Goal: Task Accomplishment & Management: Manage account settings

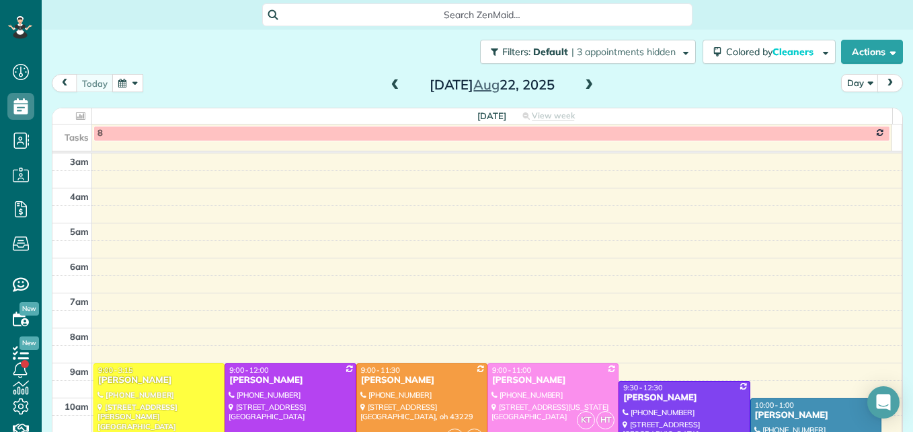
scroll to position [208, 0]
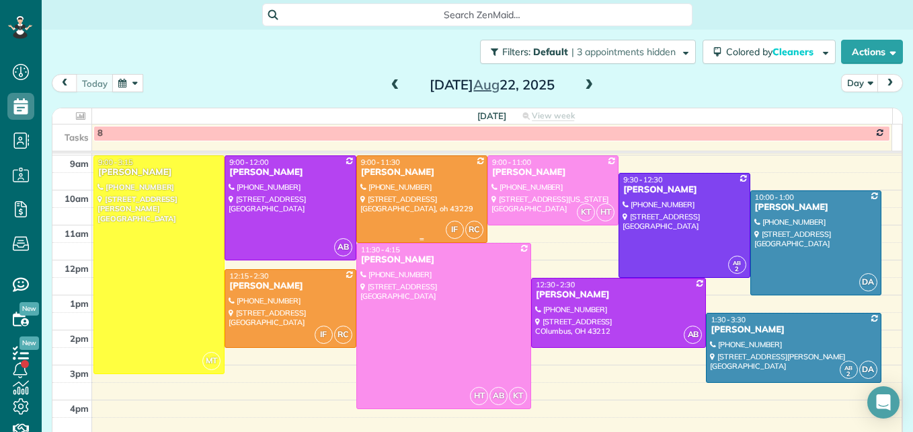
click at [391, 184] on div at bounding box center [422, 199] width 130 height 86
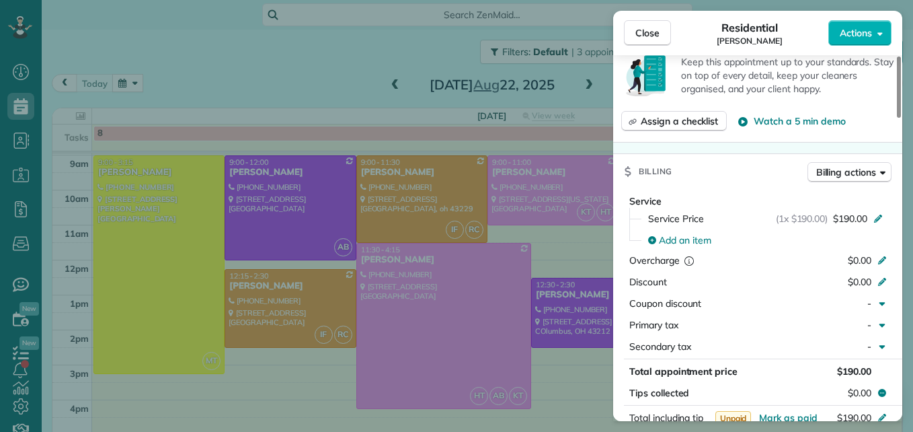
scroll to position [677, 0]
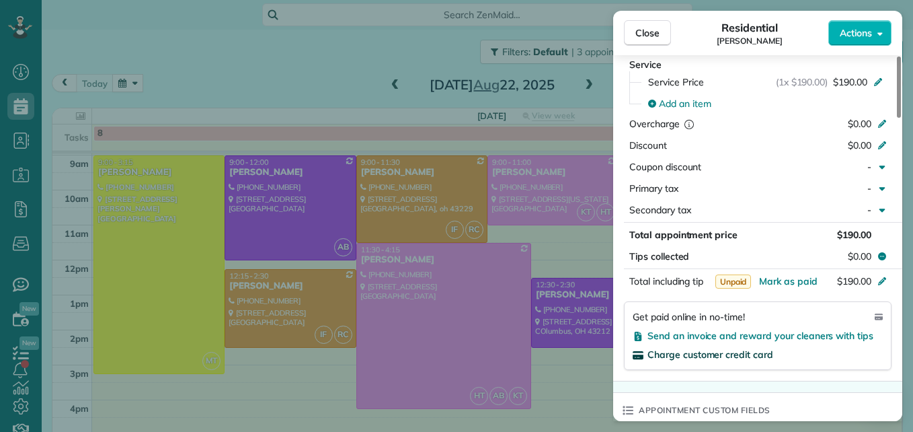
click at [730, 352] on span "Charge customer credit card" at bounding box center [710, 354] width 126 height 12
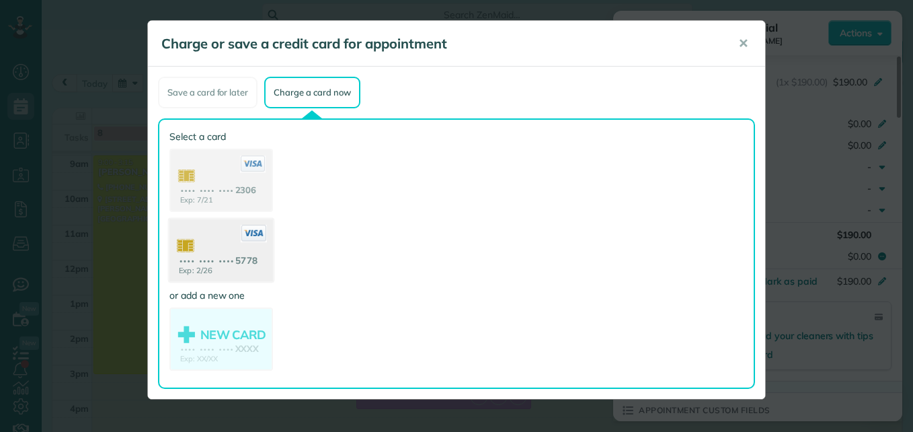
click at [239, 251] on use at bounding box center [221, 251] width 104 height 65
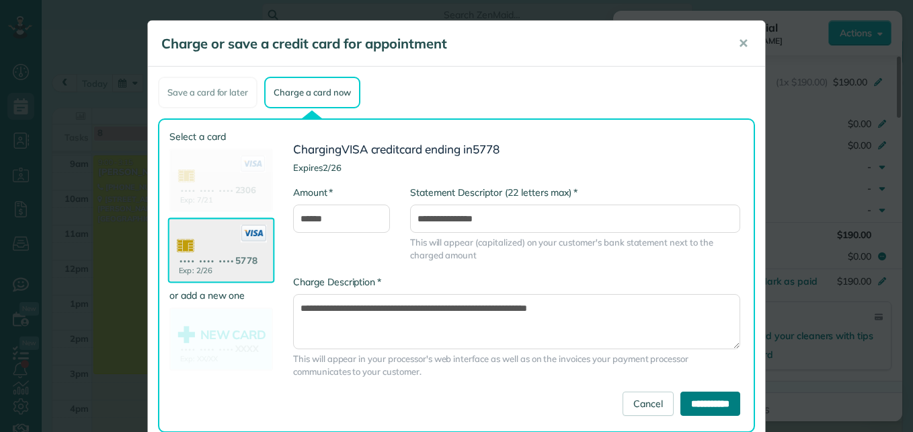
click at [680, 399] on input "**********" at bounding box center [710, 403] width 60 height 24
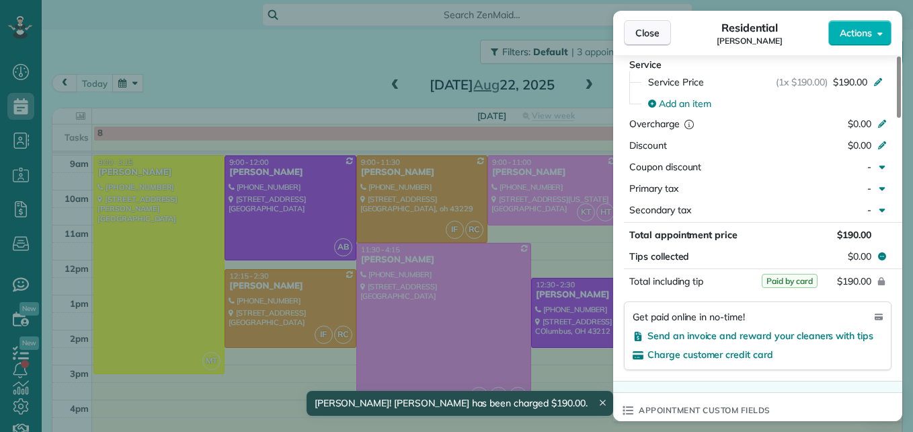
click at [650, 32] on span "Close" at bounding box center [647, 32] width 24 height 13
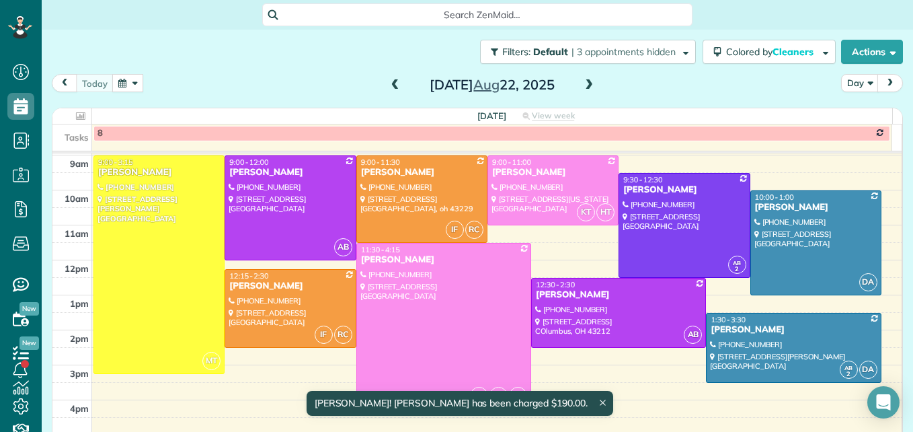
click at [584, 89] on span at bounding box center [588, 85] width 15 height 12
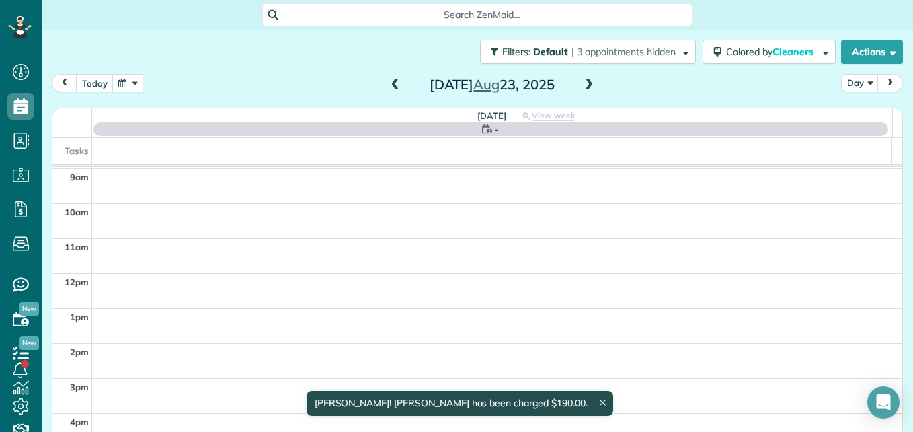
scroll to position [140, 0]
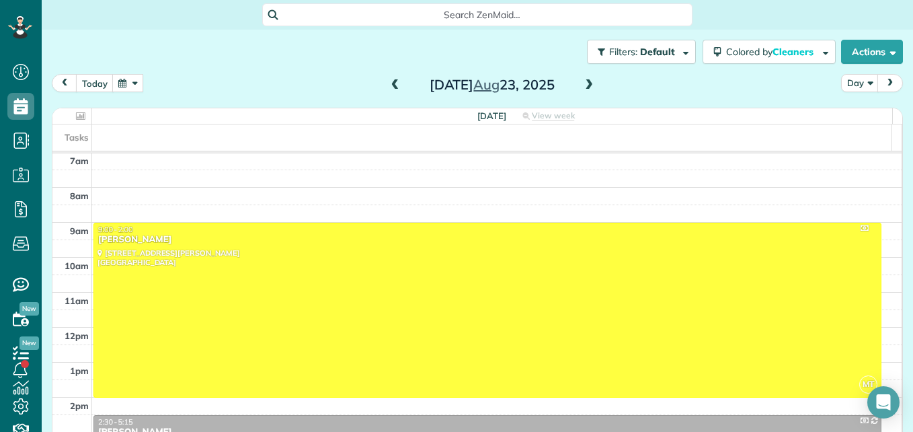
click at [388, 89] on span at bounding box center [395, 85] width 15 height 12
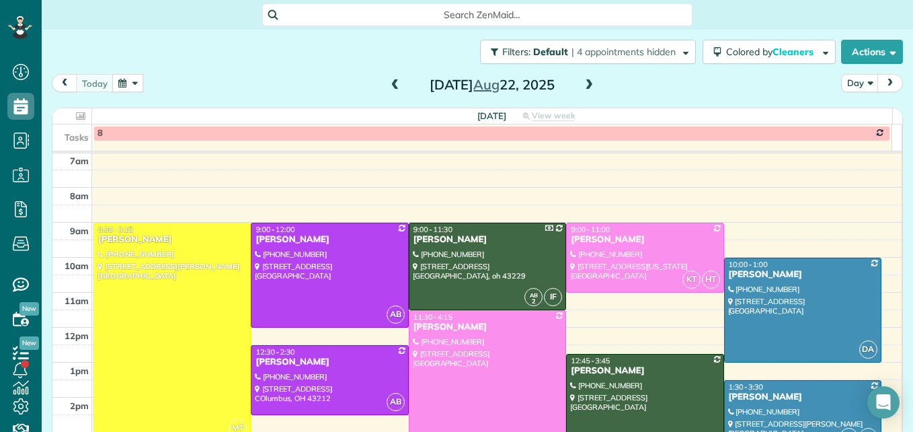
click at [393, 87] on span at bounding box center [395, 85] width 15 height 12
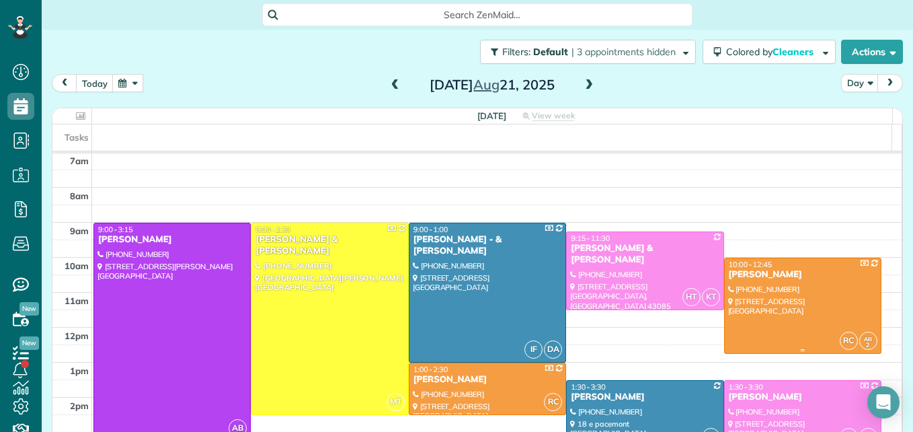
click at [775, 317] on div at bounding box center [803, 305] width 156 height 95
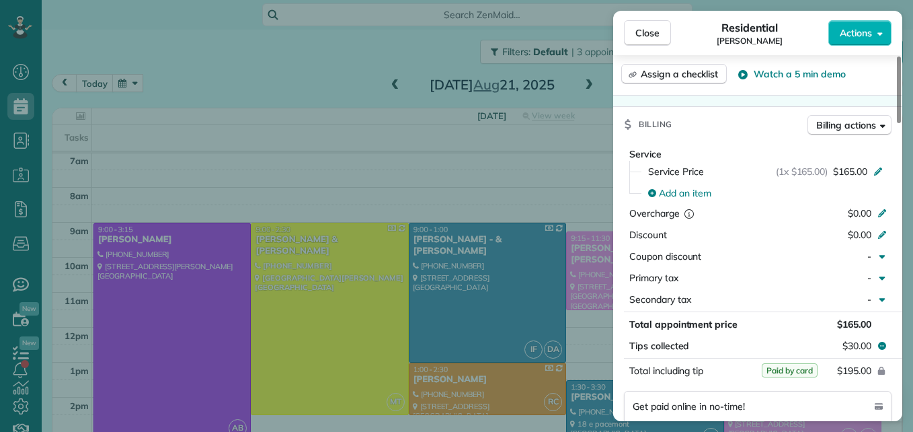
scroll to position [743, 0]
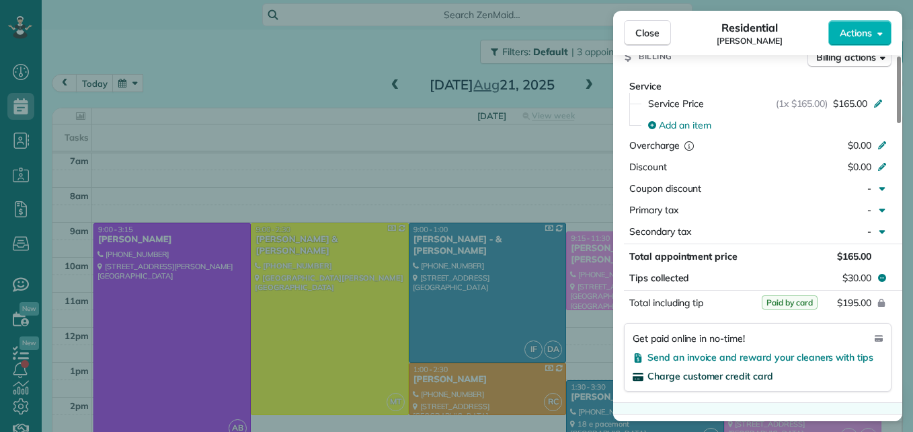
click at [749, 370] on span "Charge customer credit card" at bounding box center [710, 376] width 126 height 12
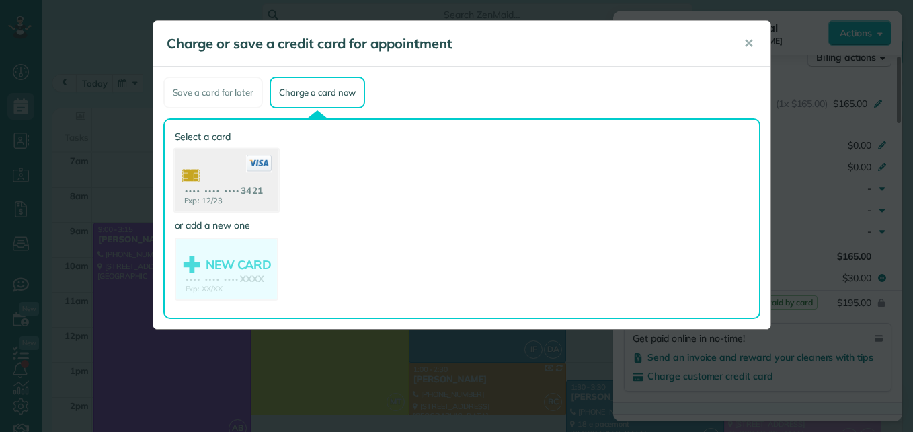
click at [258, 192] on use at bounding box center [226, 181] width 104 height 65
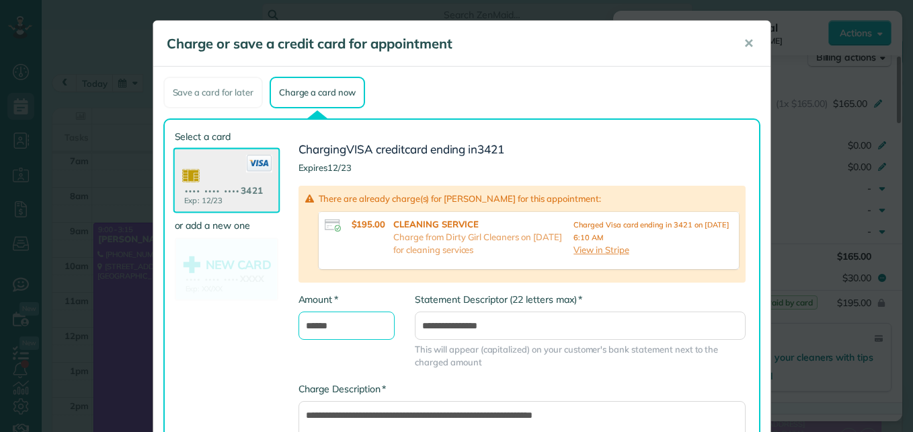
click at [347, 329] on input "******" at bounding box center [346, 325] width 97 height 28
type input "******"
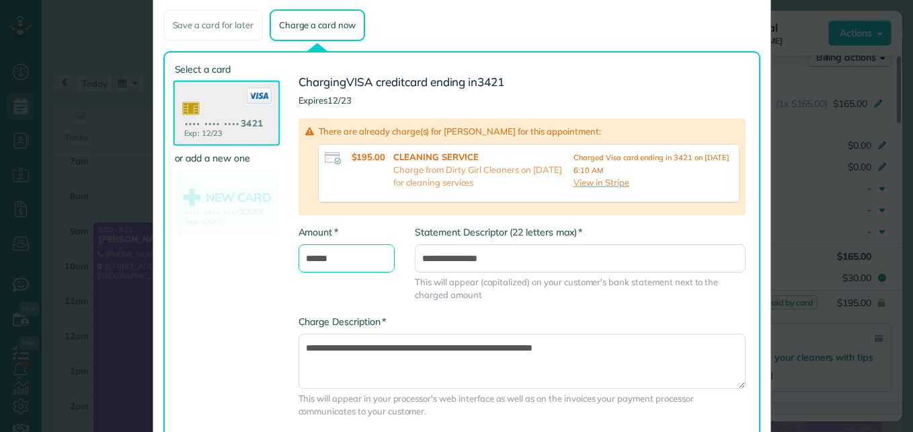
scroll to position [134, 0]
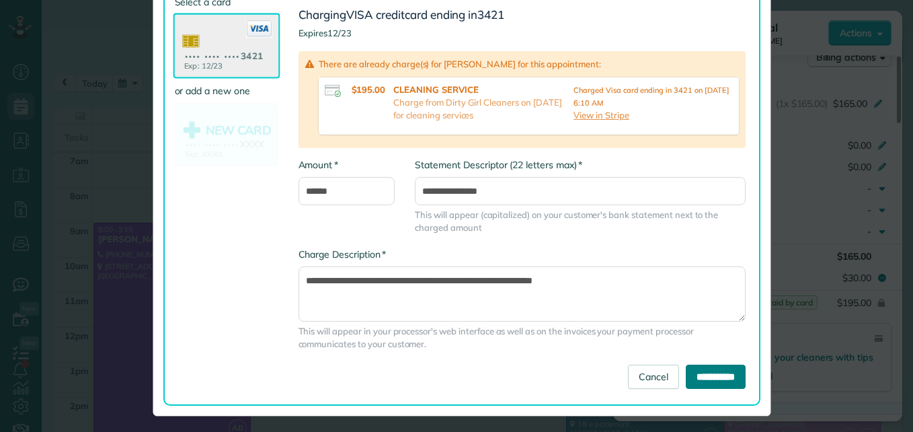
click at [686, 376] on input "**********" at bounding box center [716, 376] width 60 height 24
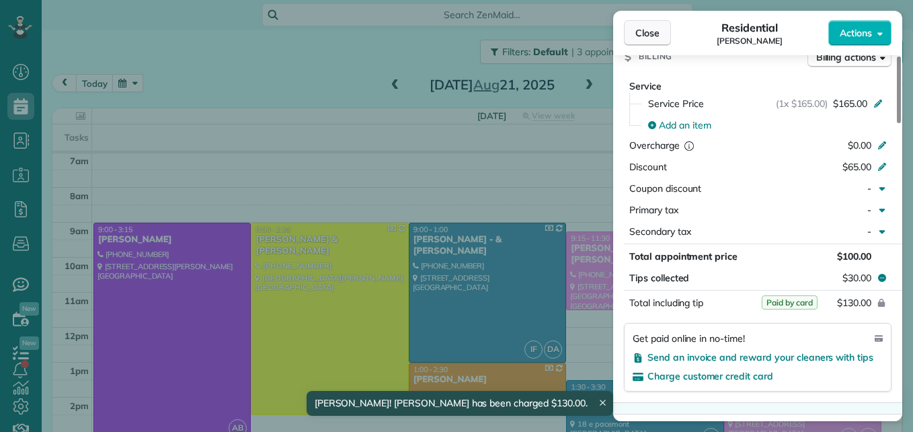
click at [641, 30] on span "Close" at bounding box center [647, 32] width 24 height 13
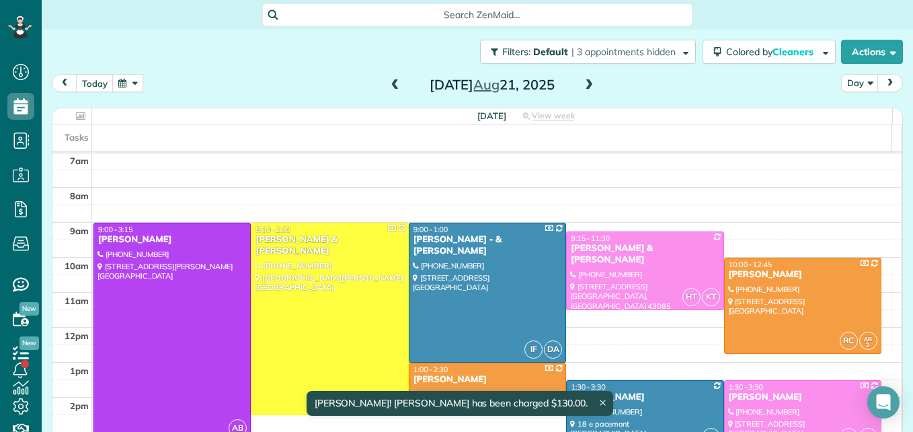
click at [581, 88] on span at bounding box center [588, 85] width 15 height 12
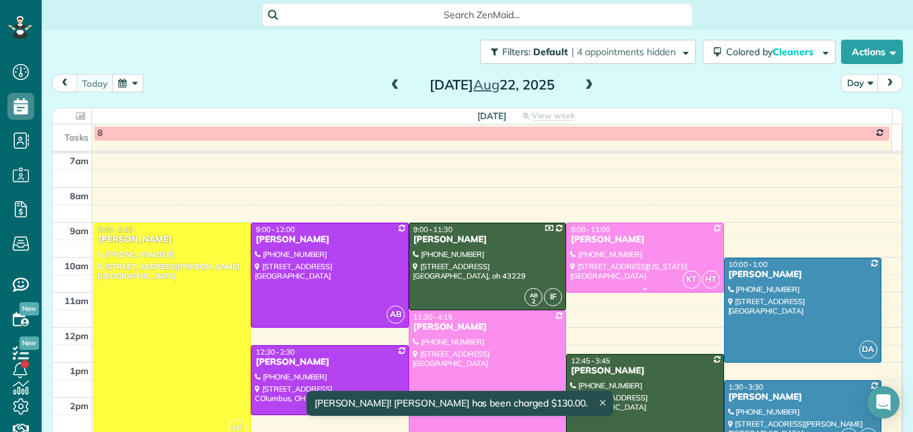
scroll to position [208, 0]
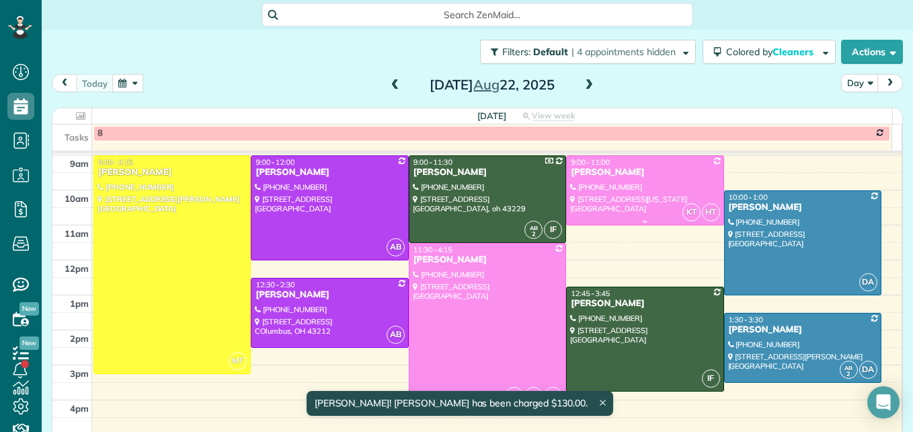
click at [629, 198] on div at bounding box center [645, 190] width 156 height 69
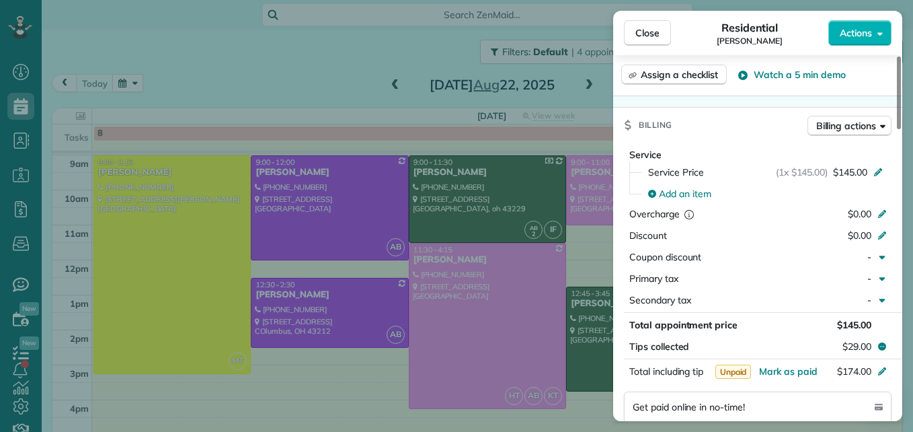
scroll to position [745, 0]
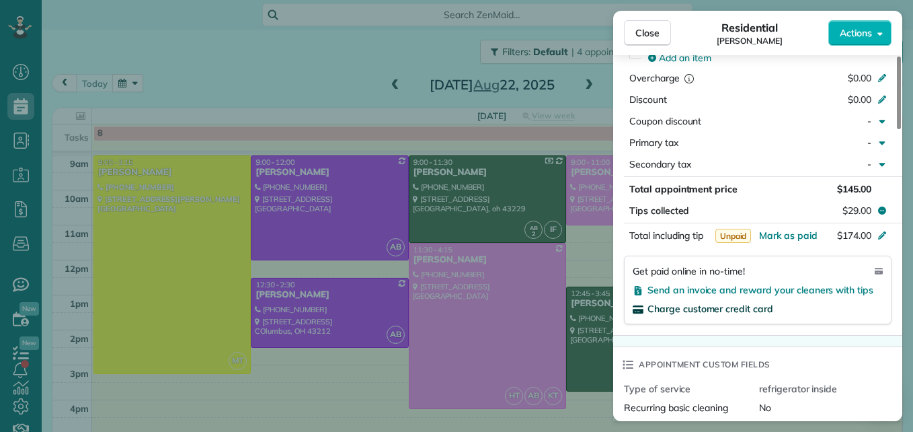
click at [752, 309] on span "Charge customer credit card" at bounding box center [710, 308] width 126 height 12
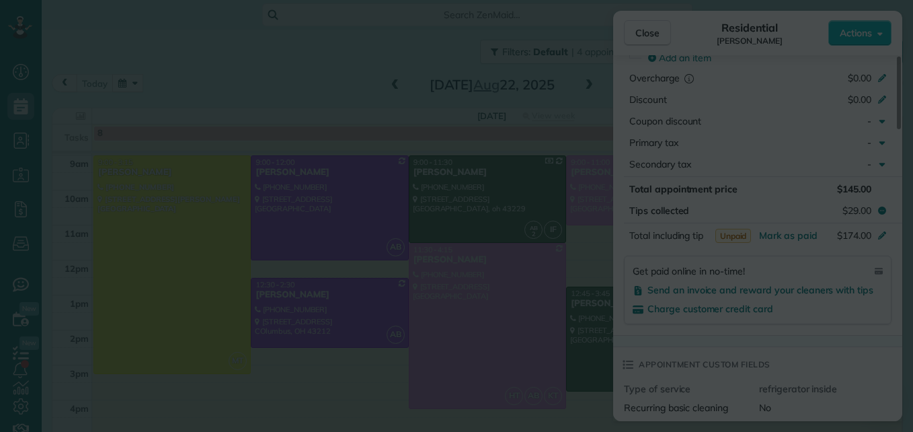
scroll to position [0, 0]
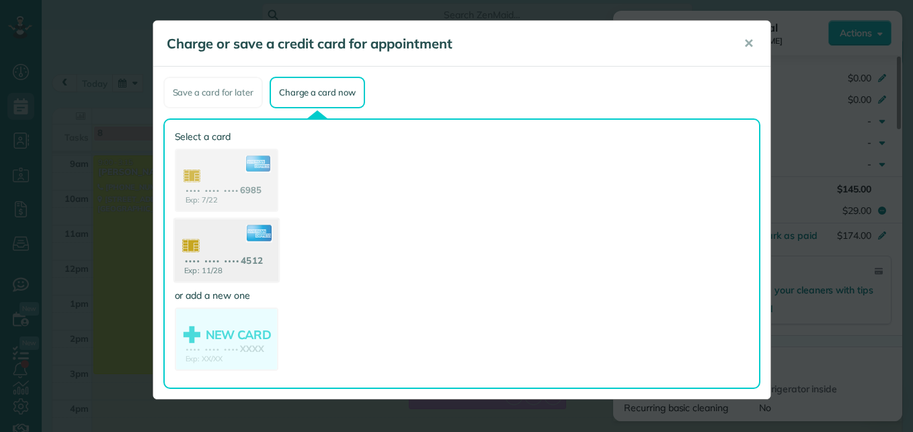
click at [240, 264] on use at bounding box center [226, 251] width 104 height 65
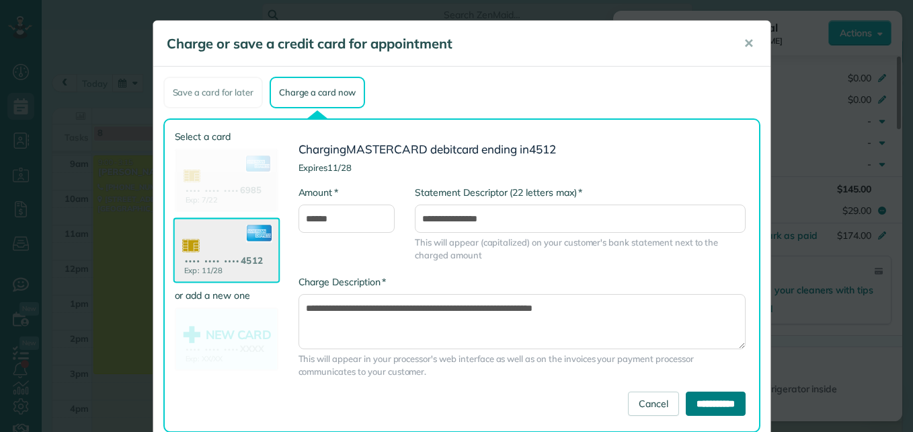
click at [686, 403] on input "**********" at bounding box center [716, 403] width 60 height 24
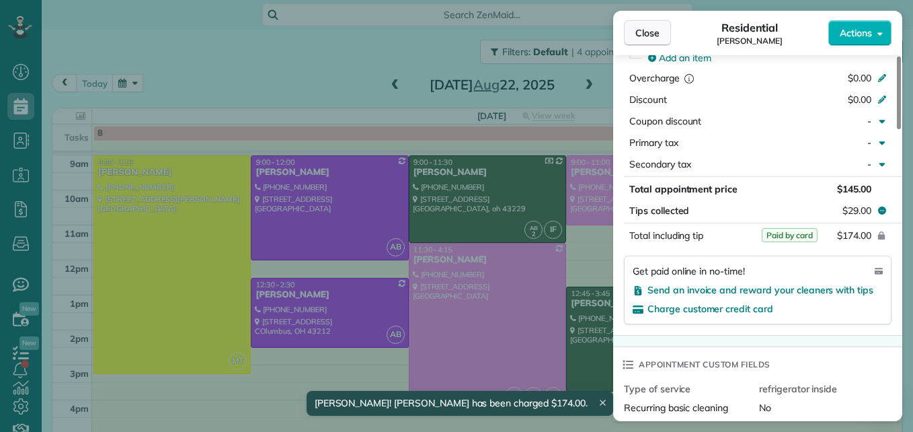
click at [642, 30] on span "Close" at bounding box center [647, 32] width 24 height 13
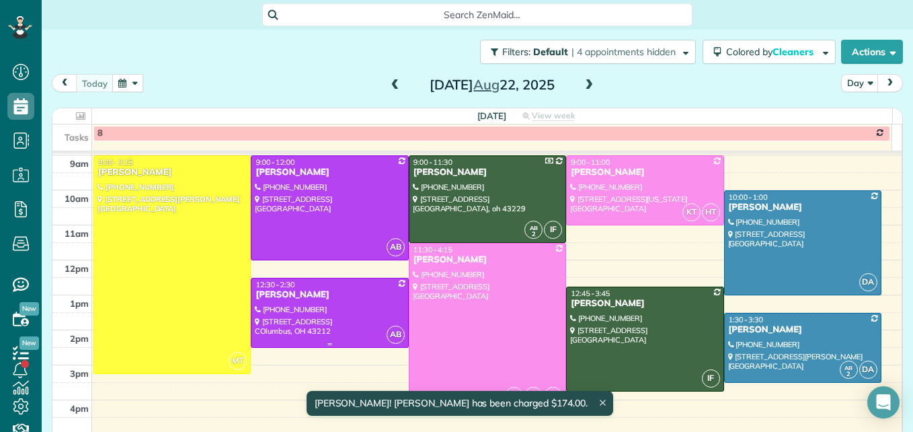
click at [323, 301] on div at bounding box center [329, 312] width 156 height 69
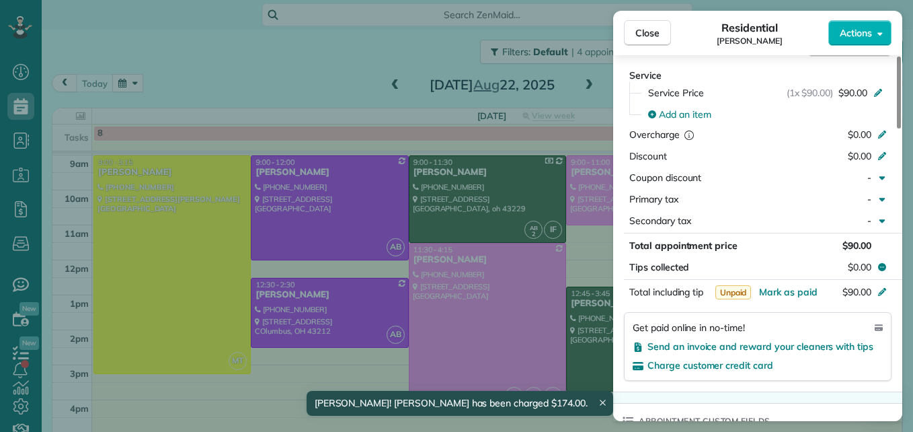
scroll to position [672, 0]
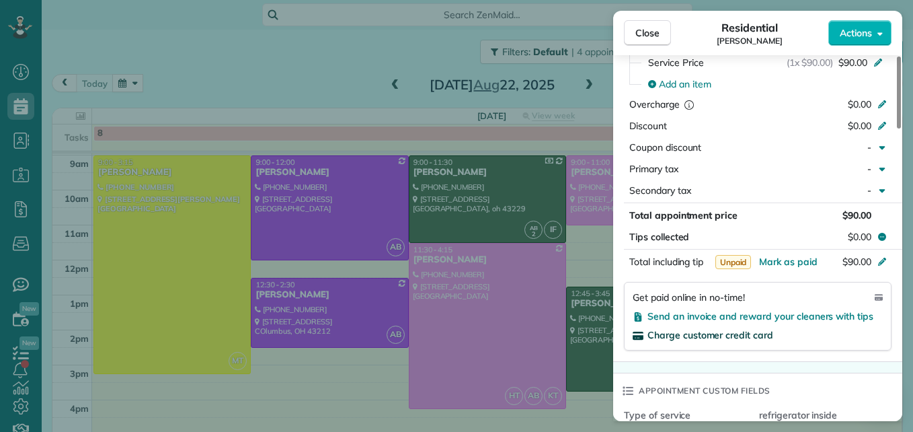
click at [752, 331] on span "Charge customer credit card" at bounding box center [710, 335] width 126 height 12
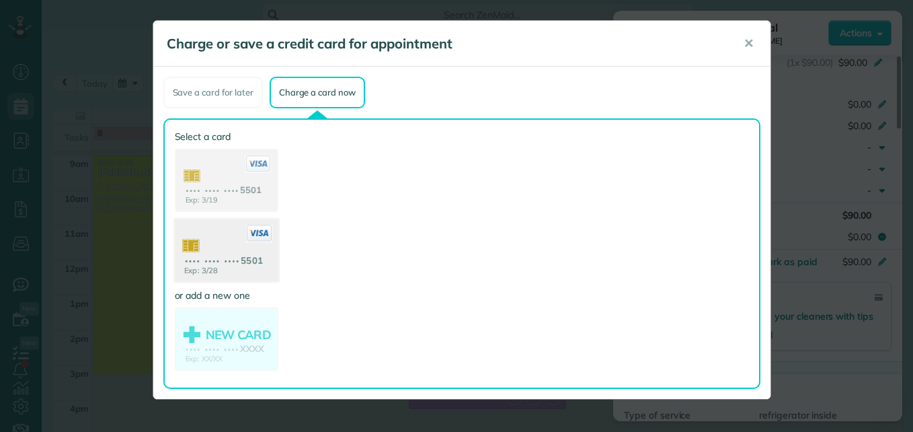
click at [210, 241] on use at bounding box center [226, 251] width 104 height 65
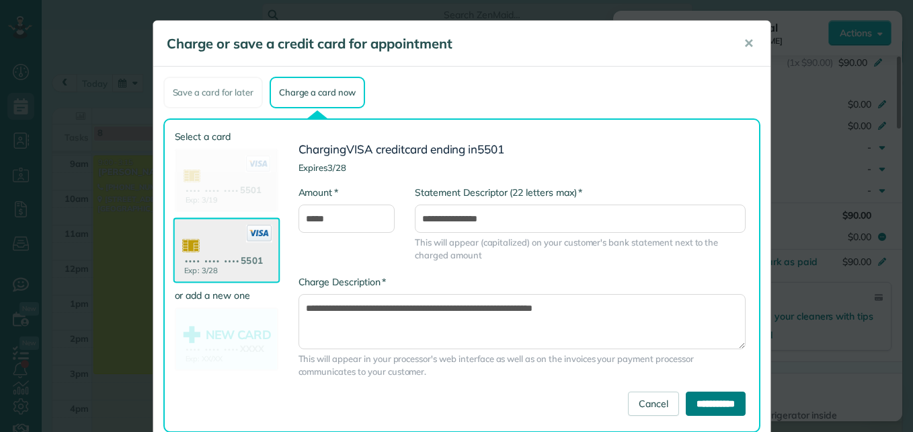
click at [699, 392] on input "**********" at bounding box center [716, 403] width 60 height 24
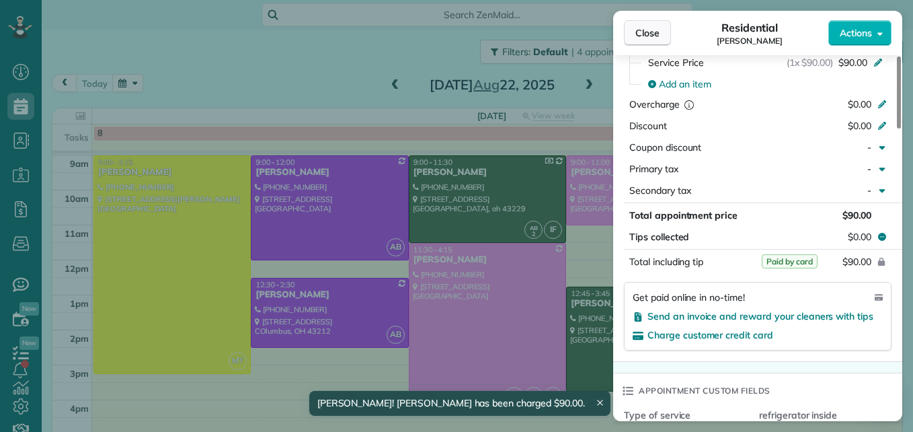
click at [647, 27] on span "Close" at bounding box center [647, 32] width 24 height 13
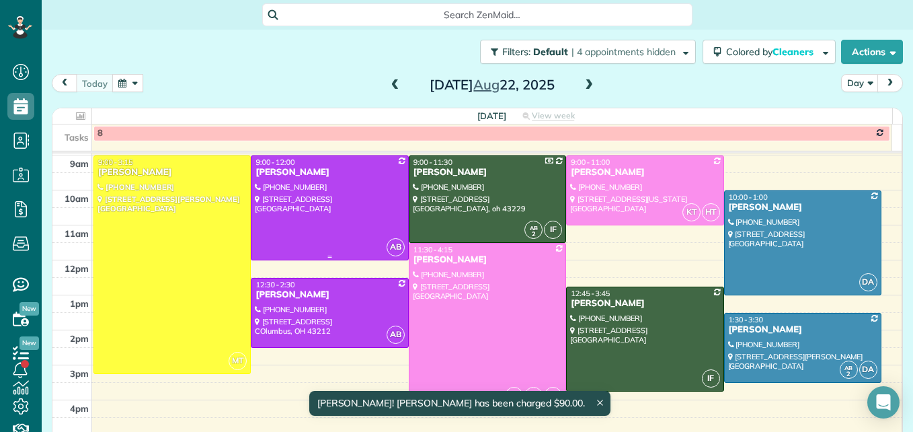
click at [351, 214] on div at bounding box center [329, 208] width 156 height 104
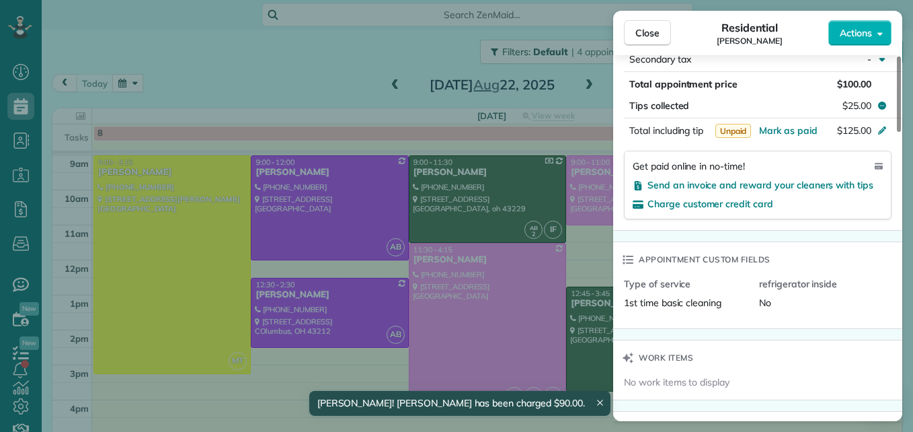
scroll to position [807, 0]
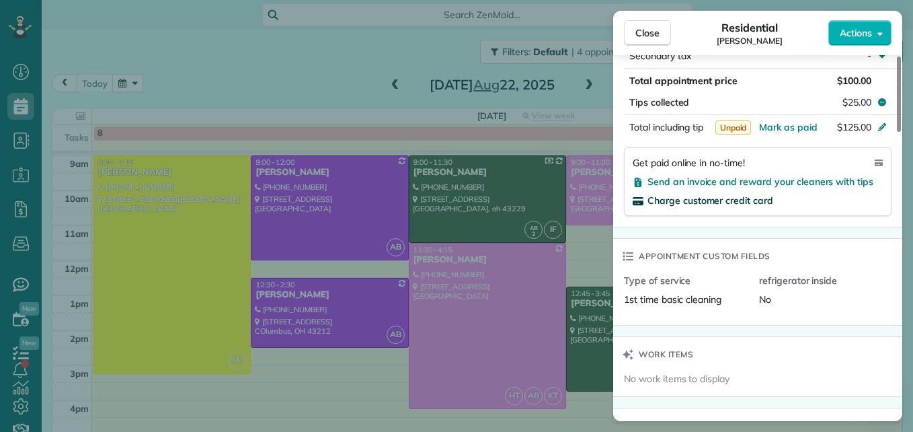
click at [754, 199] on span "Charge customer credit card" at bounding box center [710, 200] width 126 height 12
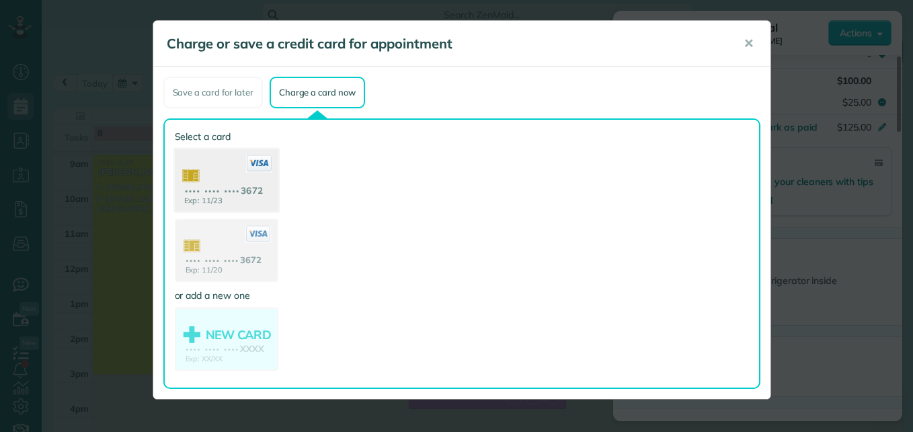
click at [206, 181] on use at bounding box center [226, 181] width 104 height 65
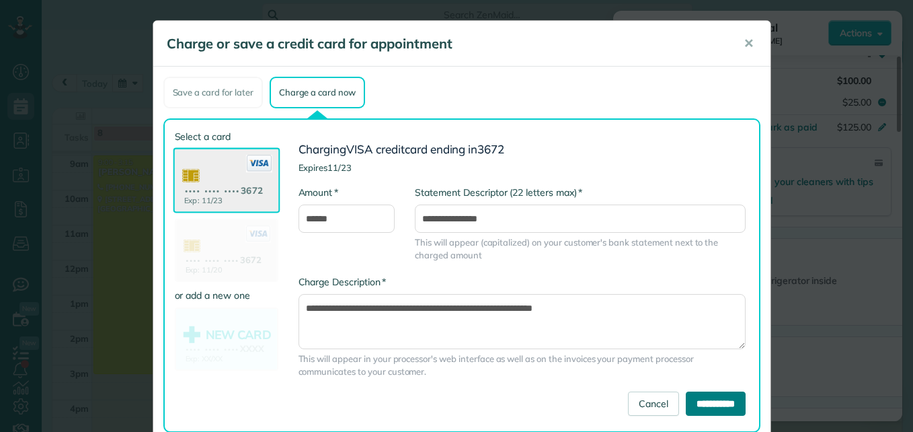
click at [686, 407] on input "**********" at bounding box center [716, 403] width 60 height 24
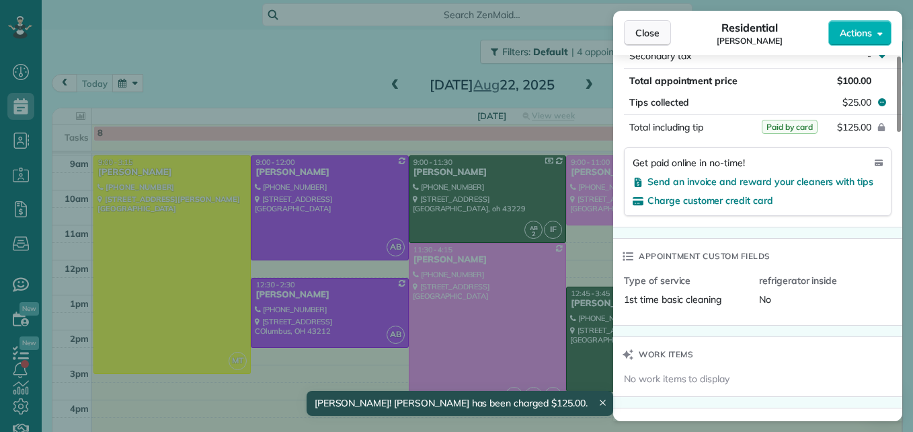
scroll to position [798, 0]
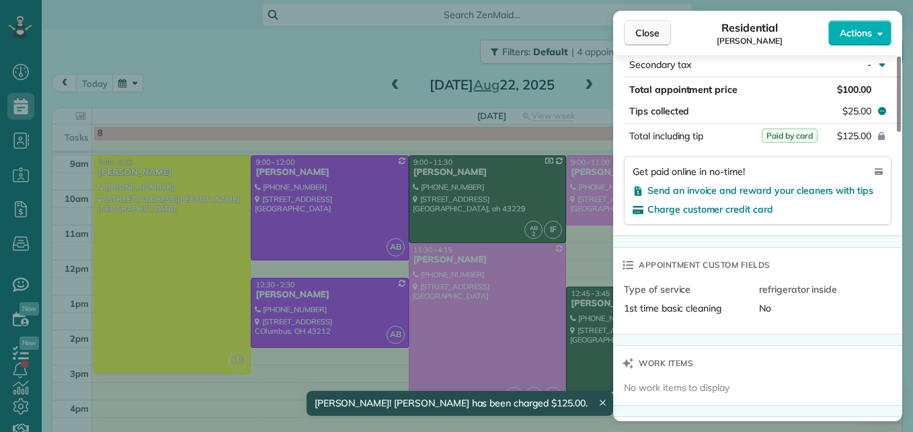
click at [649, 30] on span "Close" at bounding box center [647, 32] width 24 height 13
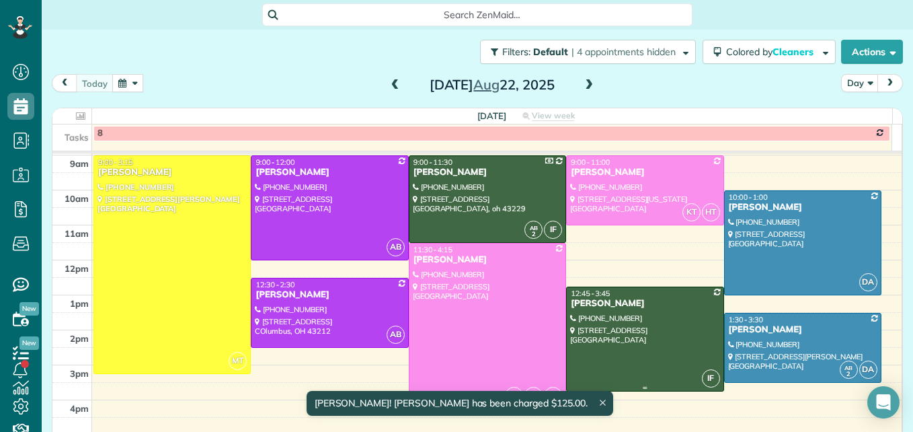
click at [658, 355] on div at bounding box center [645, 339] width 156 height 104
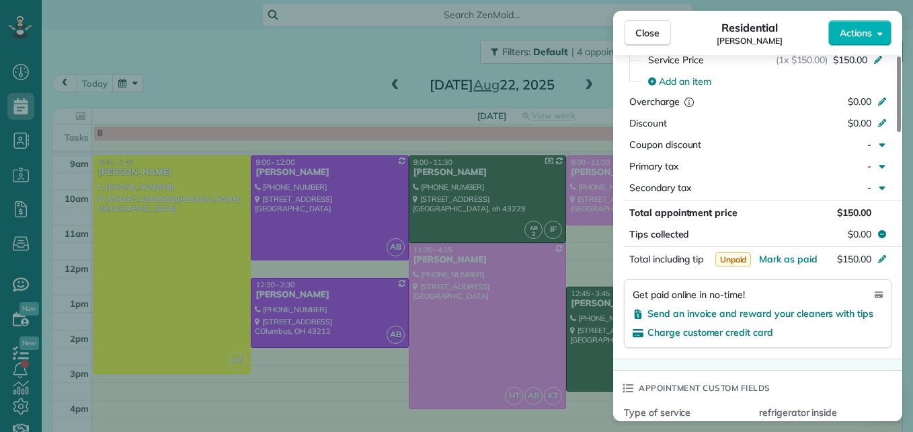
scroll to position [743, 0]
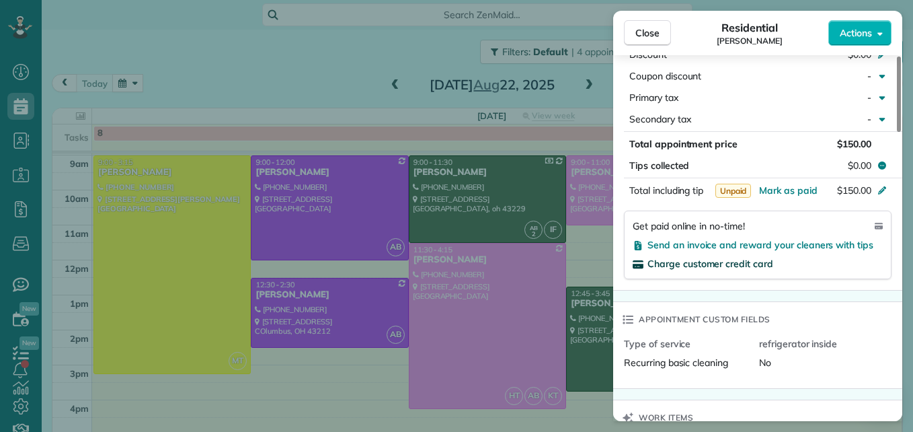
click at [760, 264] on span "Charge customer credit card" at bounding box center [710, 263] width 126 height 12
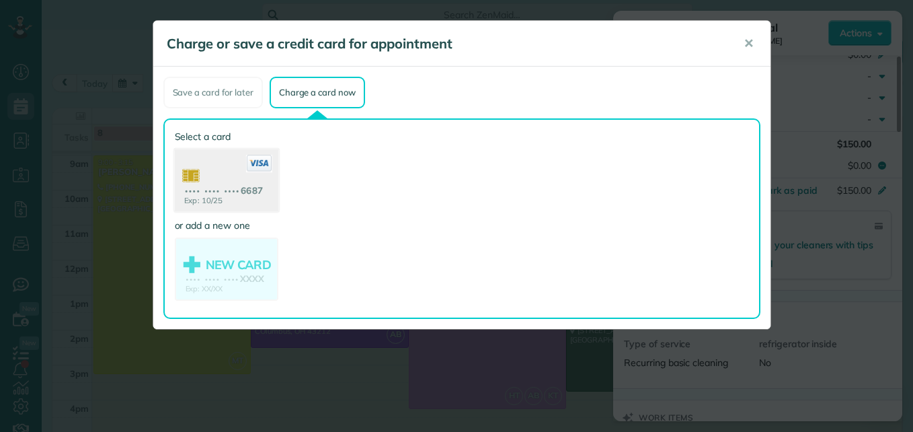
click at [224, 196] on use at bounding box center [226, 181] width 104 height 65
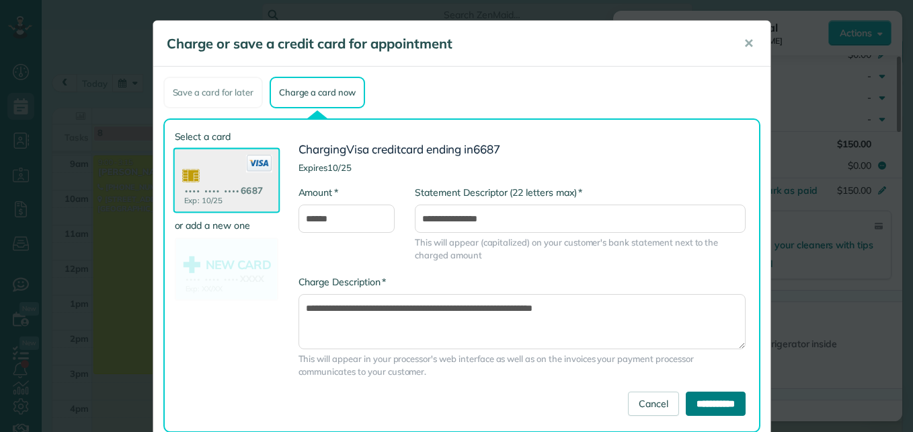
click at [686, 406] on input "**********" at bounding box center [716, 403] width 60 height 24
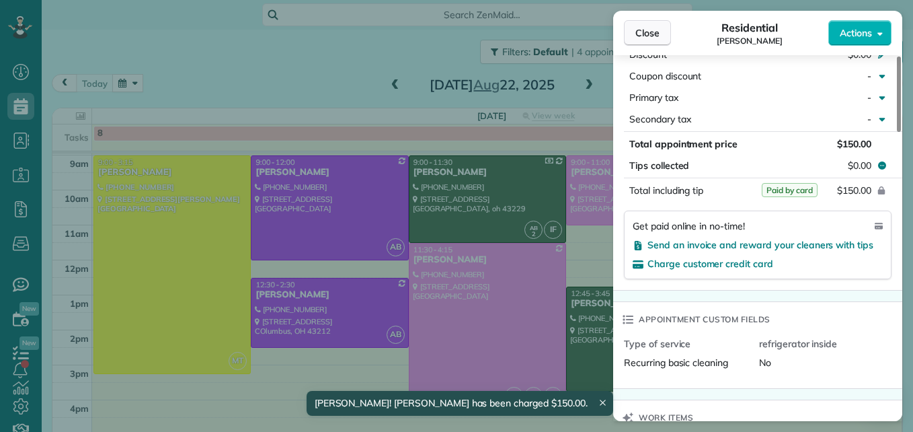
click at [644, 39] on span "Close" at bounding box center [647, 32] width 24 height 13
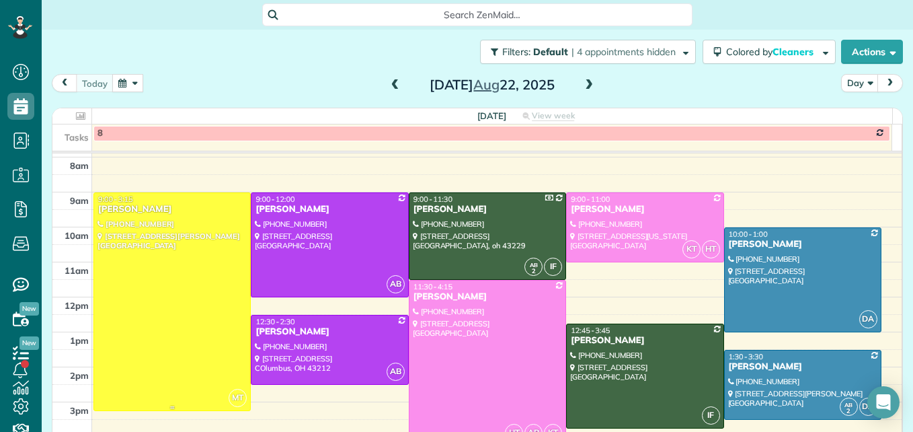
scroll to position [140, 0]
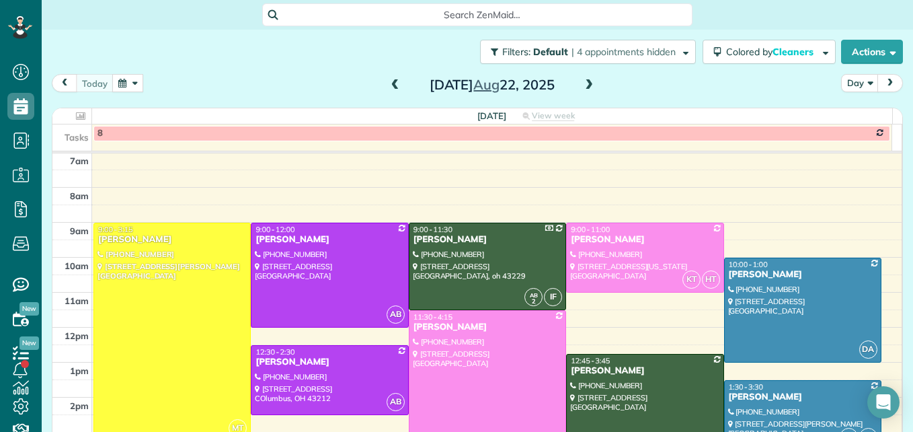
click at [585, 84] on span at bounding box center [588, 85] width 15 height 12
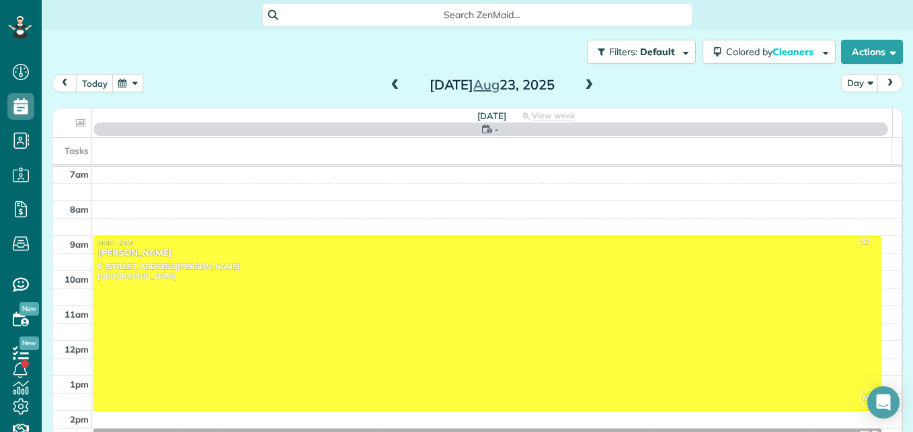
click at [585, 84] on span at bounding box center [588, 85] width 15 height 12
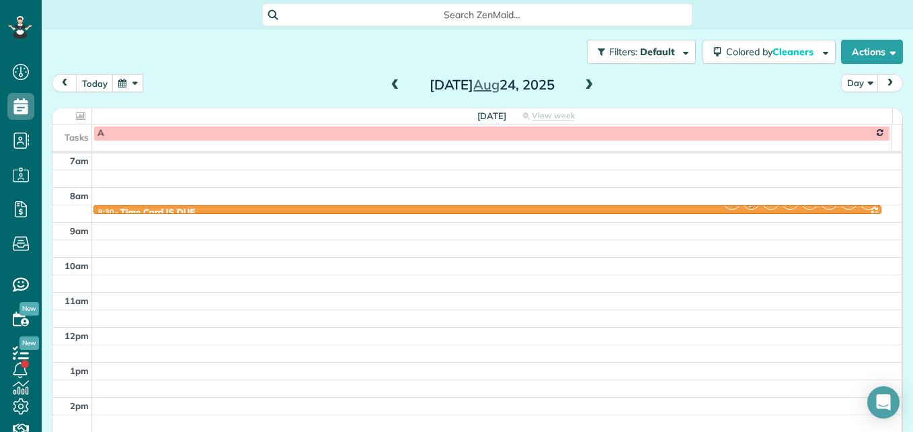
click at [585, 84] on span at bounding box center [588, 85] width 15 height 12
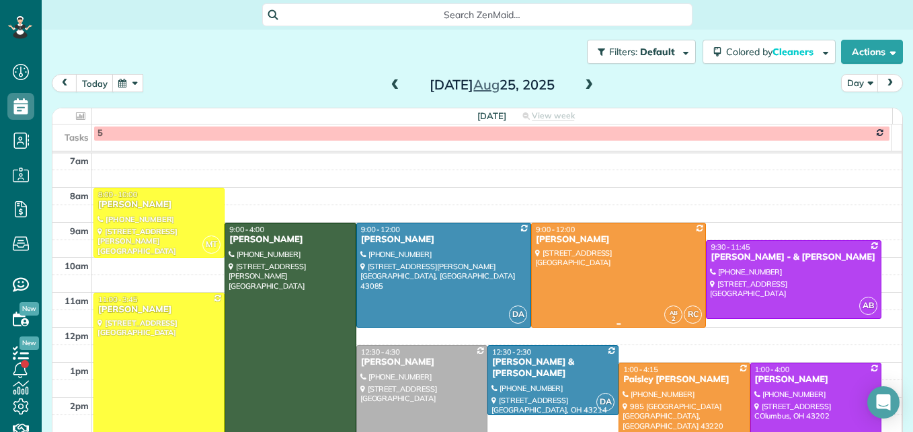
scroll to position [208, 0]
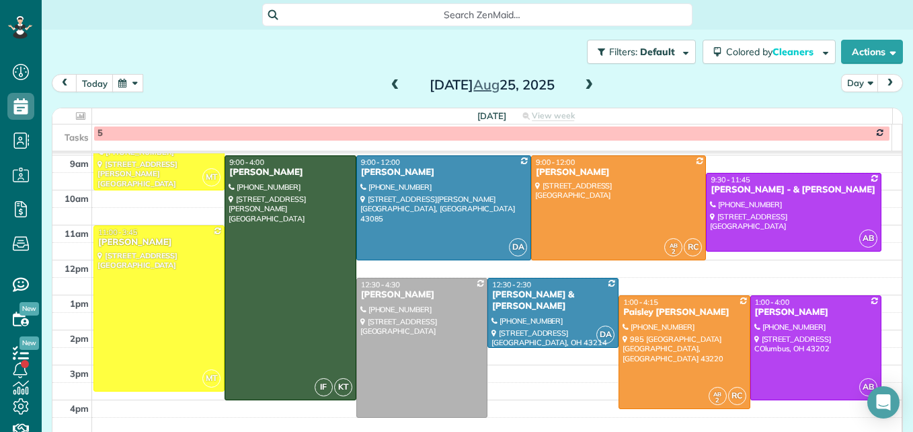
click at [581, 85] on span at bounding box center [588, 85] width 15 height 12
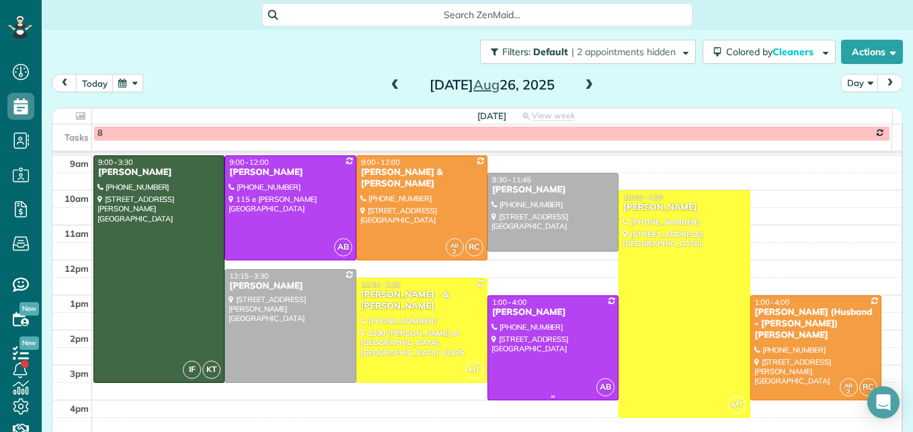
scroll to position [140, 0]
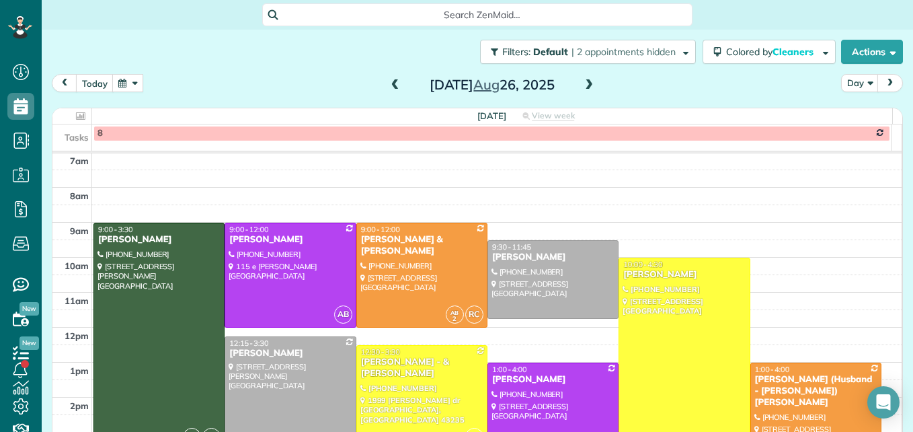
click at [390, 90] on span at bounding box center [395, 85] width 15 height 12
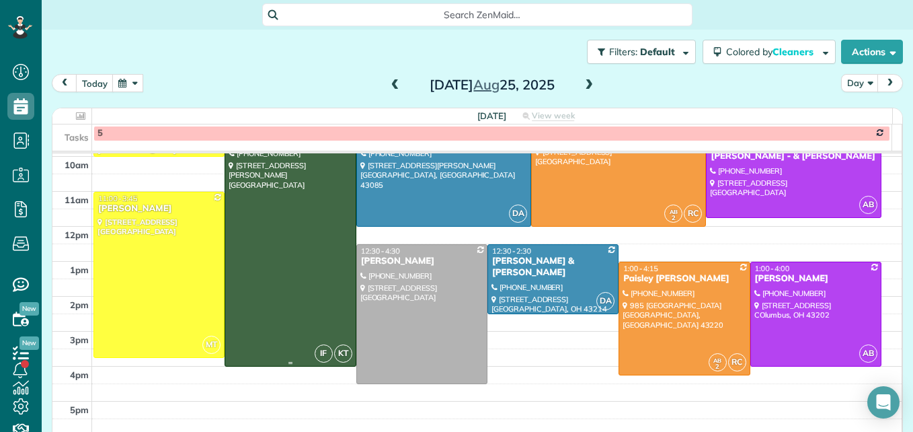
scroll to position [174, 0]
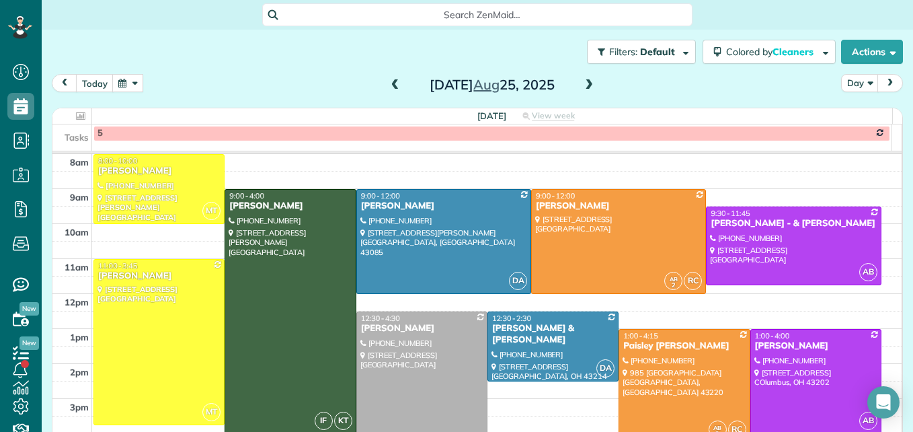
click at [581, 87] on span at bounding box center [588, 85] width 15 height 12
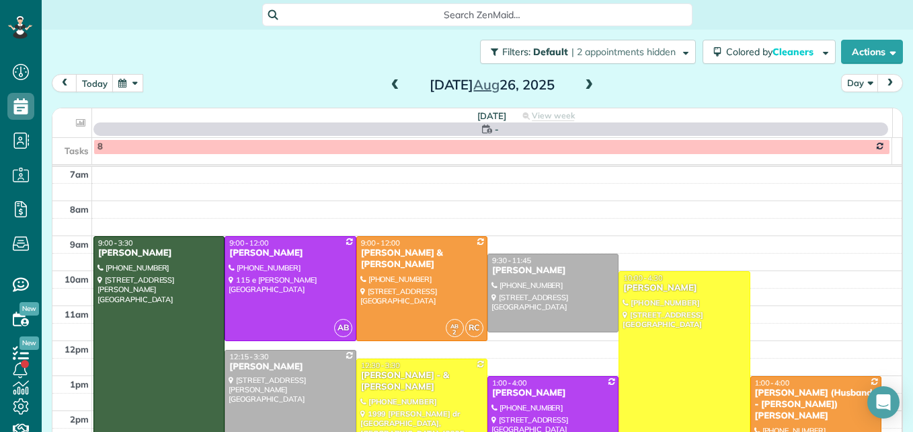
scroll to position [208, 0]
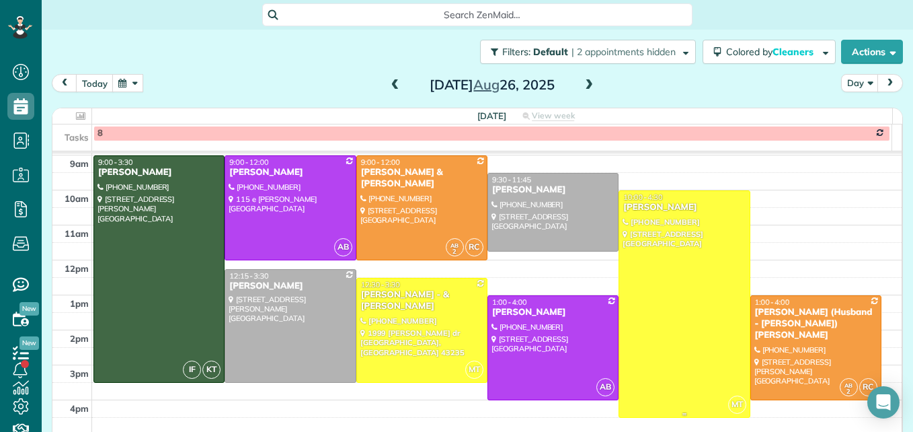
click at [648, 305] on div at bounding box center [684, 304] width 130 height 226
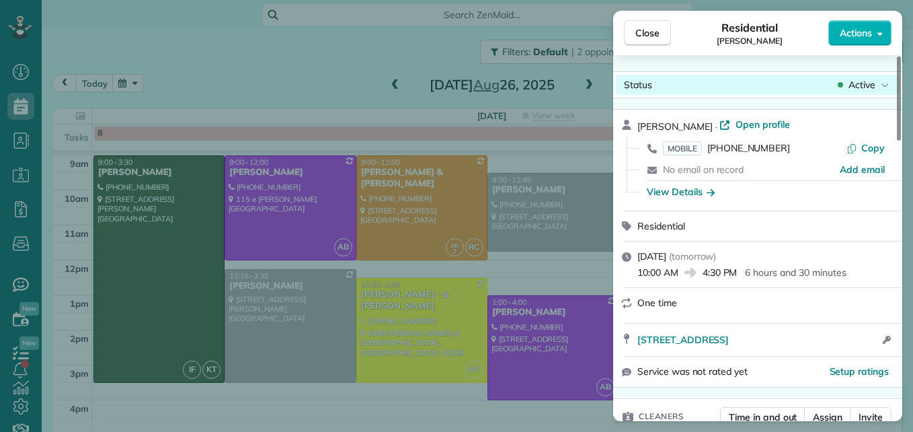
click at [864, 81] on span "Active" at bounding box center [861, 84] width 27 height 13
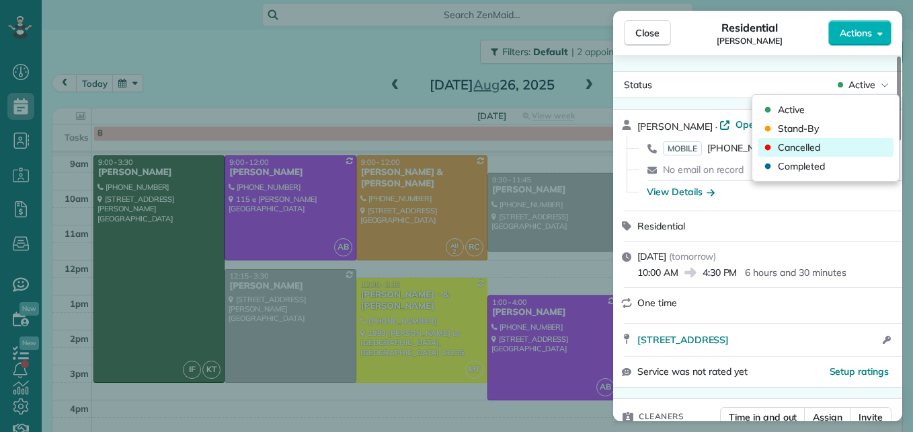
click at [807, 146] on span "Cancelled" at bounding box center [799, 146] width 42 height 13
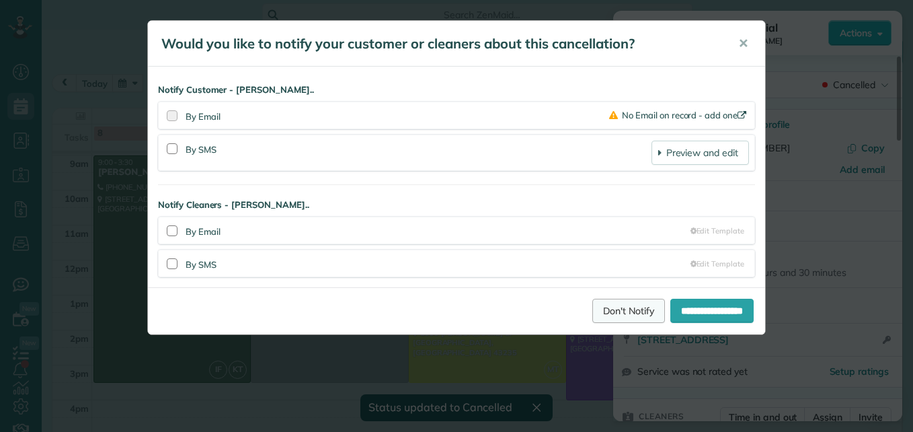
click at [592, 311] on link "Don't Notify" at bounding box center [628, 310] width 73 height 24
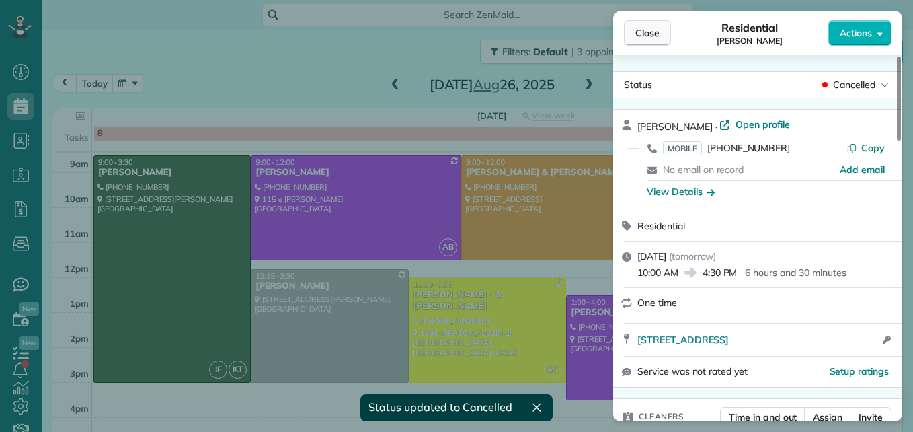
click at [651, 37] on span "Close" at bounding box center [647, 32] width 24 height 13
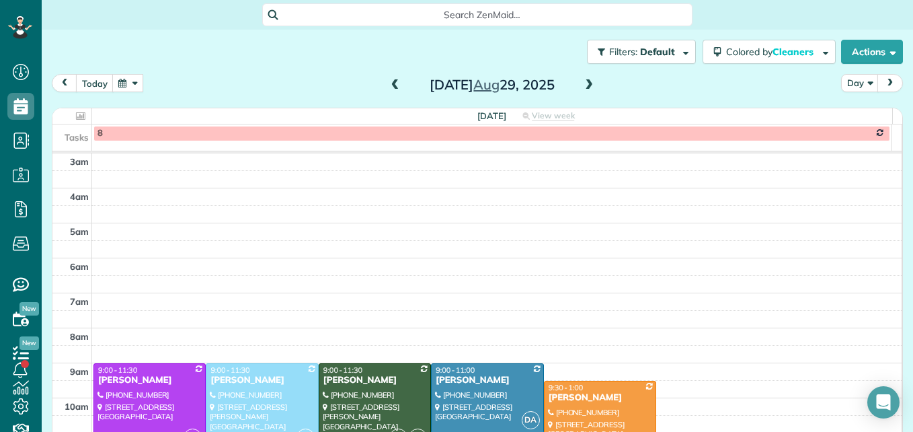
scroll to position [140, 0]
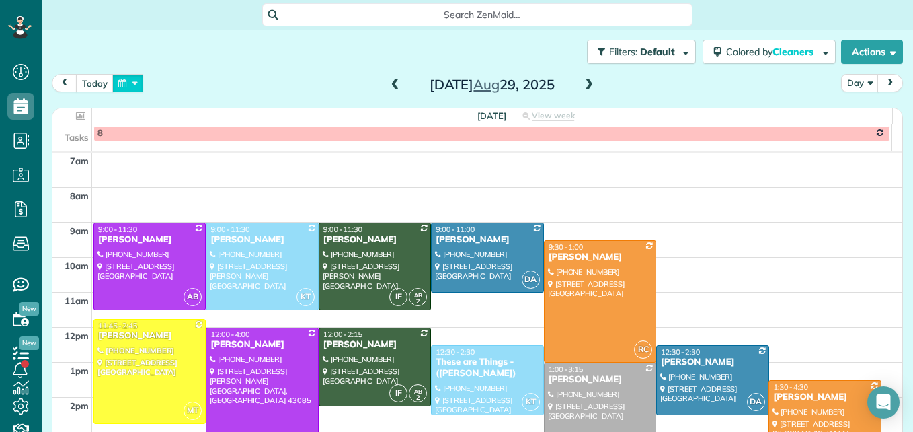
click at [128, 87] on button "button" at bounding box center [127, 83] width 31 height 18
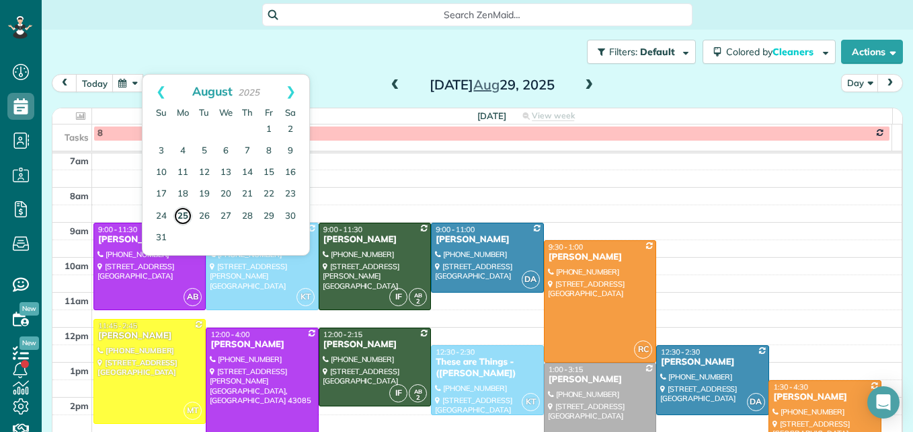
click at [181, 216] on link "25" at bounding box center [182, 215] width 19 height 19
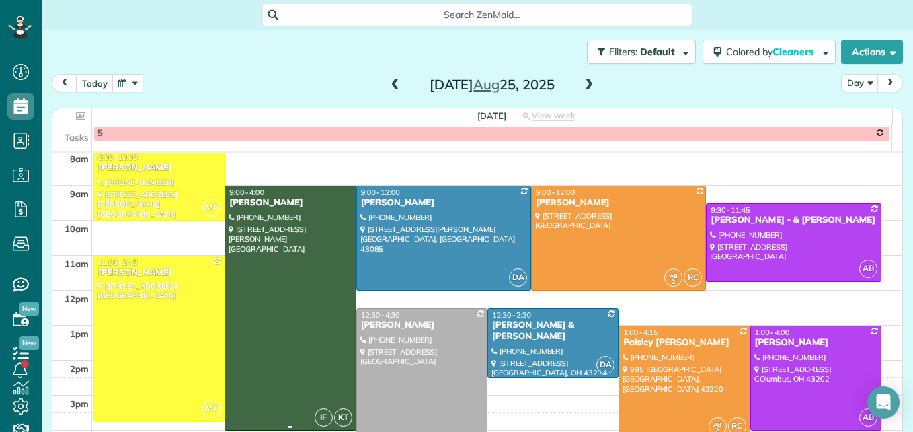
scroll to position [208, 0]
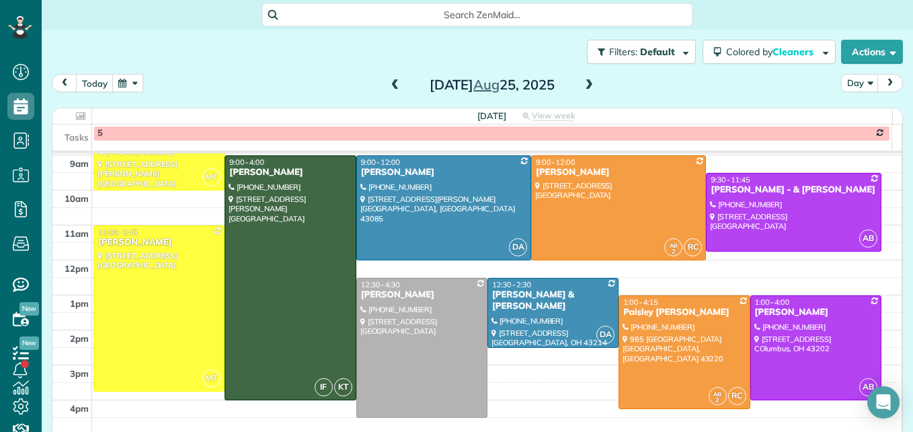
click at [583, 83] on span at bounding box center [588, 85] width 15 height 12
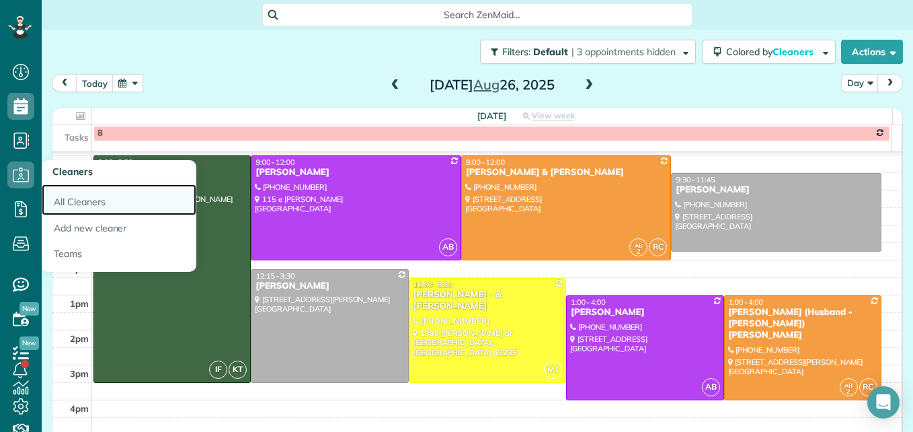
click at [75, 202] on link "All Cleaners" at bounding box center [119, 199] width 155 height 31
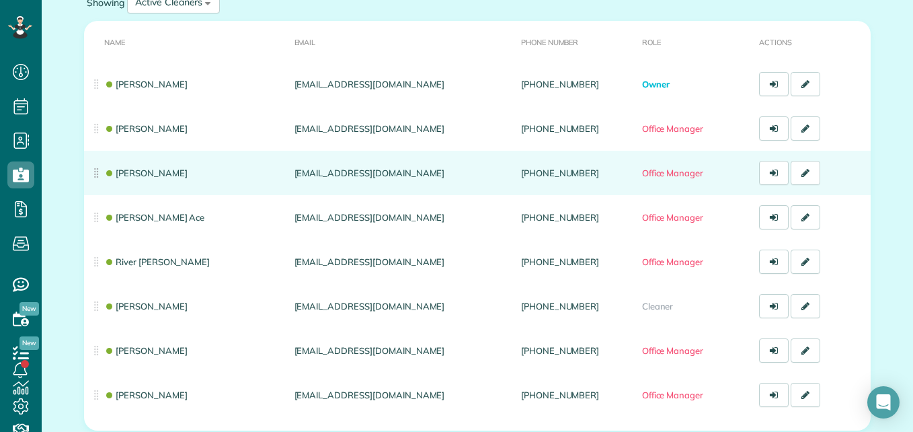
scroll to position [134, 0]
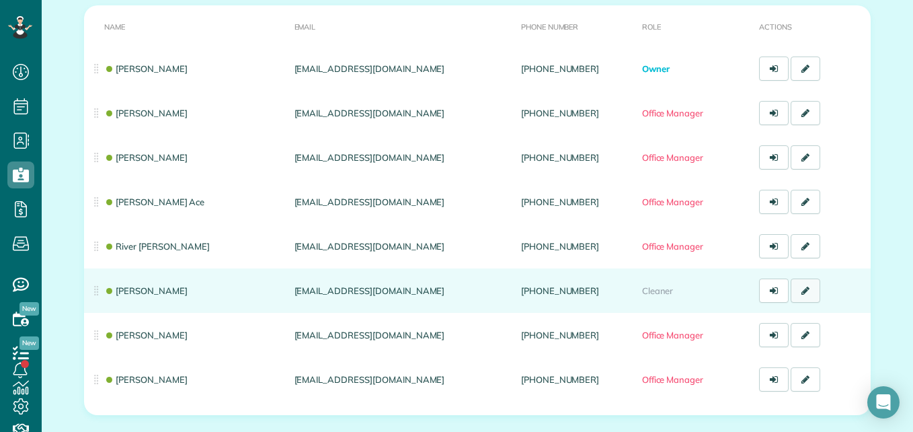
click at [805, 293] on link at bounding box center [806, 290] width 30 height 24
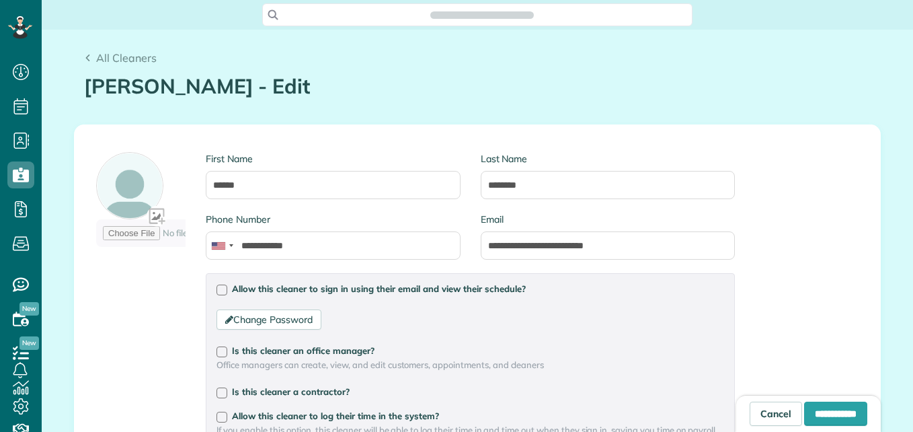
scroll to position [6, 6]
type input "**********"
click at [750, 409] on link "Cancel" at bounding box center [776, 413] width 52 height 24
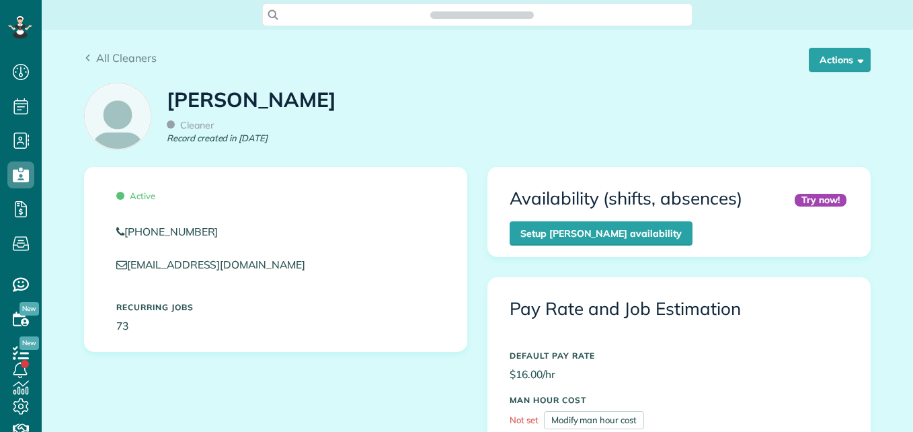
scroll to position [6, 6]
click at [812, 59] on button "Actions" at bounding box center [840, 60] width 62 height 24
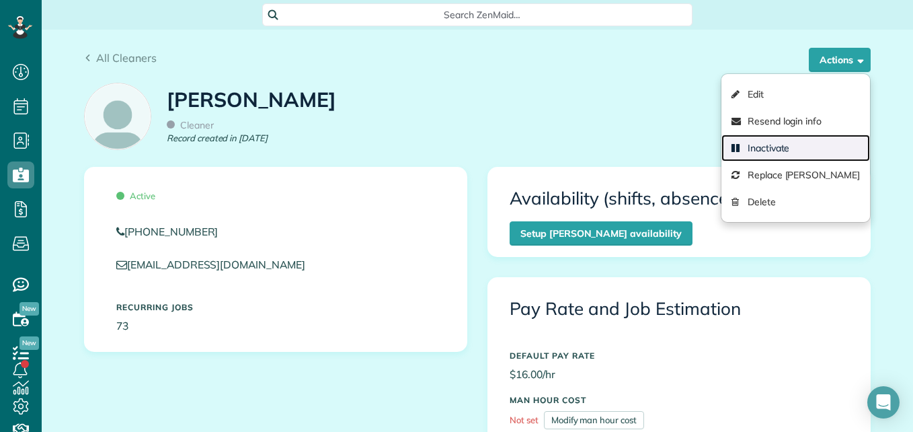
click at [795, 153] on link "Inactivate" at bounding box center [795, 147] width 149 height 27
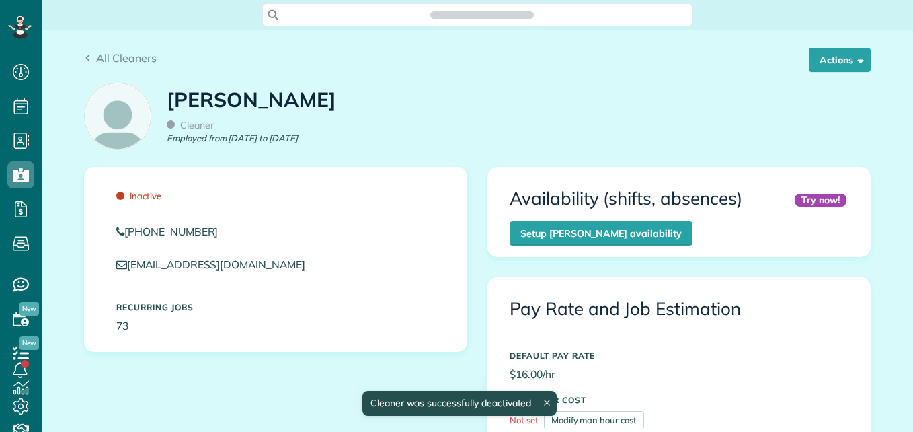
scroll to position [6, 6]
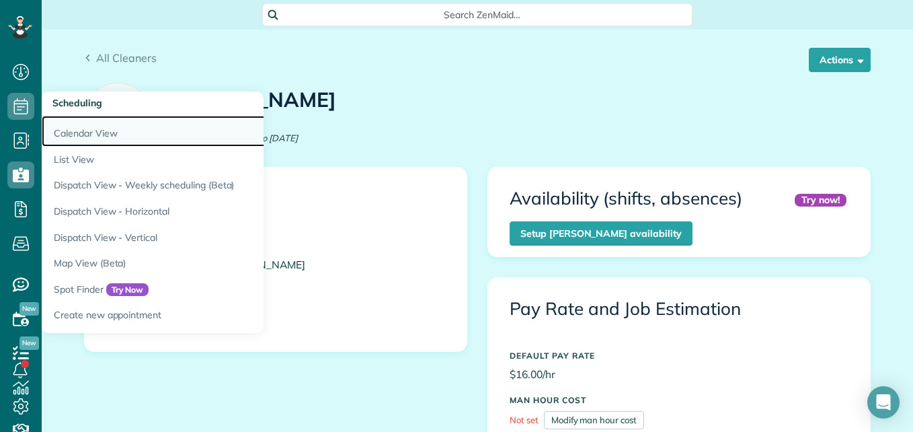
click at [97, 137] on link "Calendar View" at bounding box center [210, 131] width 336 height 31
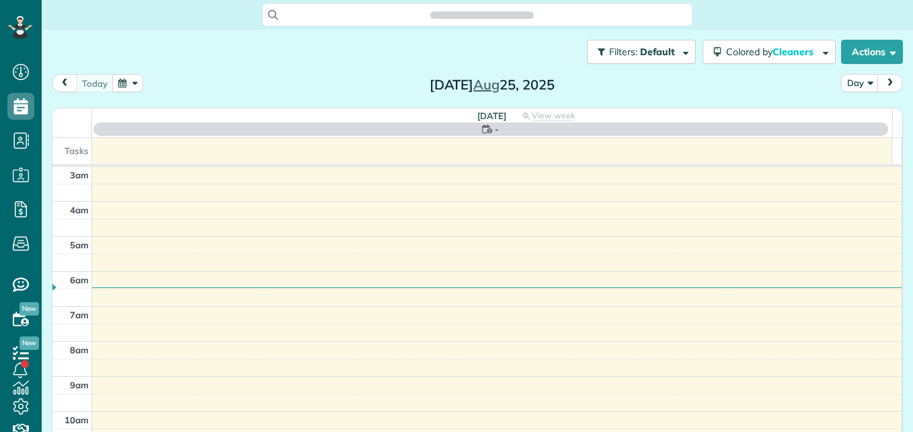
scroll to position [140, 0]
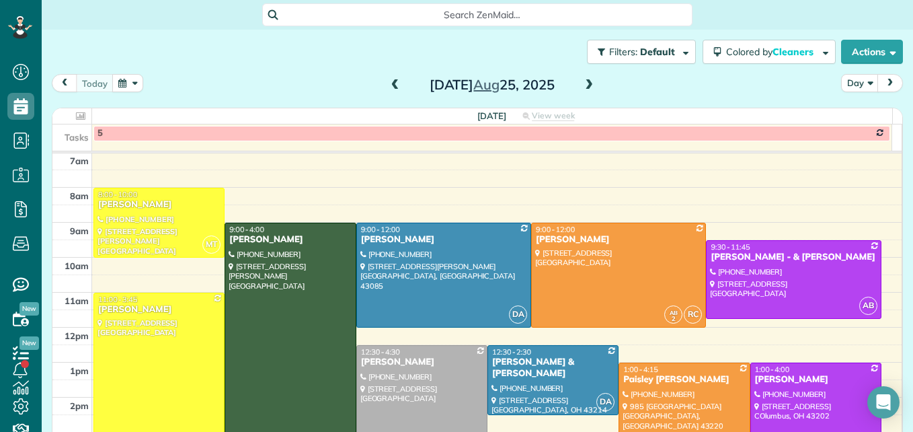
click at [136, 83] on button "button" at bounding box center [127, 83] width 31 height 18
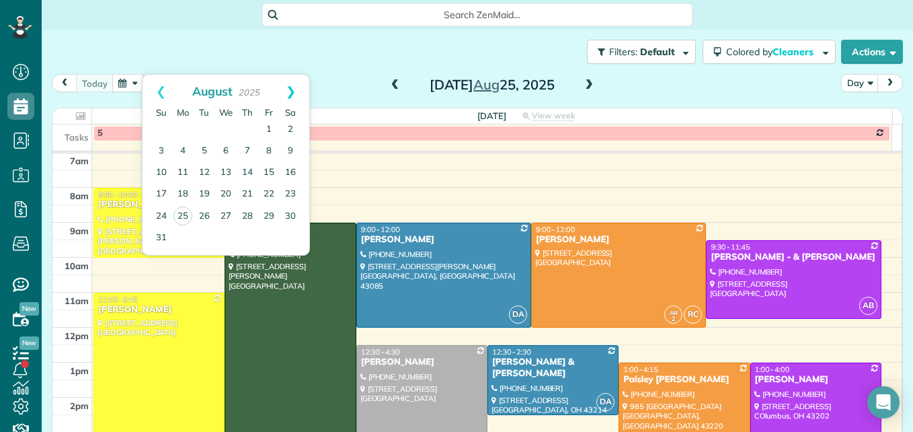
click at [290, 86] on link "Next" at bounding box center [290, 92] width 37 height 34
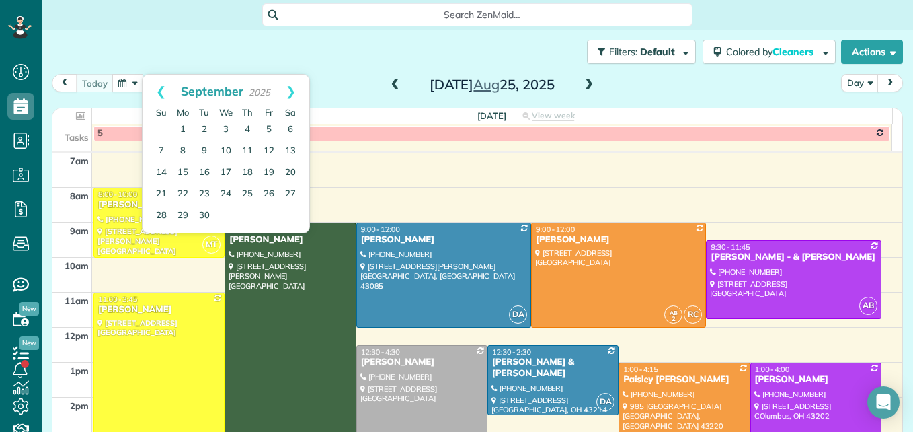
click at [290, 86] on link "Next" at bounding box center [290, 92] width 37 height 34
click at [159, 90] on link "Prev" at bounding box center [161, 92] width 37 height 34
click at [274, 174] on link "19" at bounding box center [269, 173] width 22 height 22
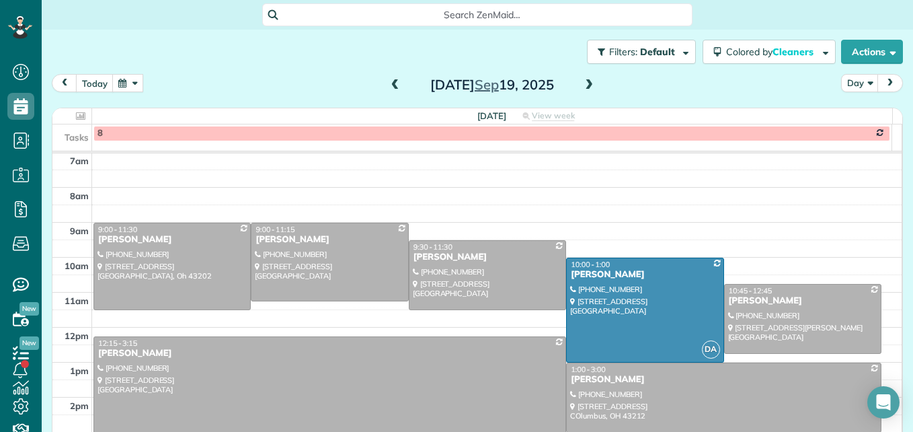
scroll to position [208, 0]
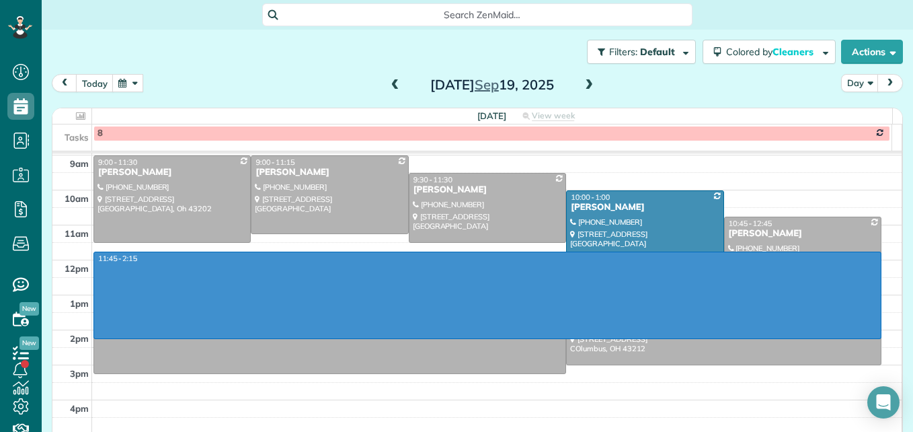
drag, startPoint x: 288, startPoint y: 259, endPoint x: 288, endPoint y: 331, distance: 71.3
click at [288, 338] on div "3am 4am 5am 6am 7am 8am 9am 10am 11am 12pm 1pm 2pm 3pm 4pm 5pm 11:45 - 2:15 9:0…" at bounding box center [476, 208] width 849 height 524
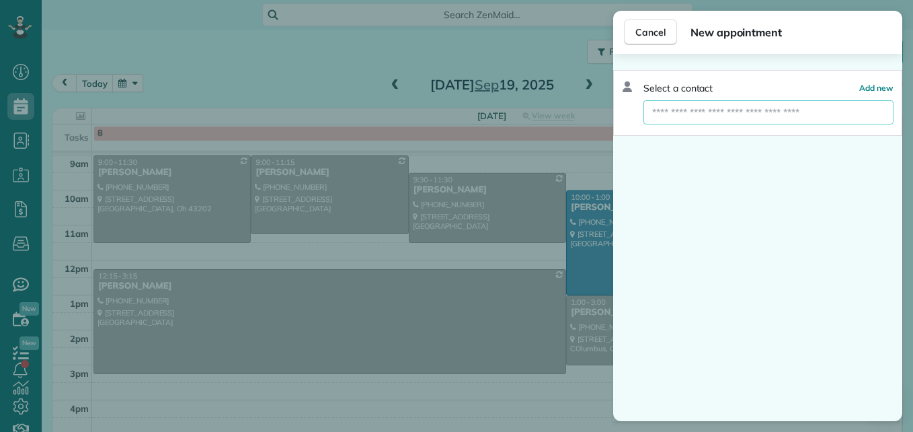
click at [724, 112] on input "text" at bounding box center [768, 112] width 250 height 24
click at [724, 112] on input "*" at bounding box center [768, 112] width 250 height 24
type input "*"
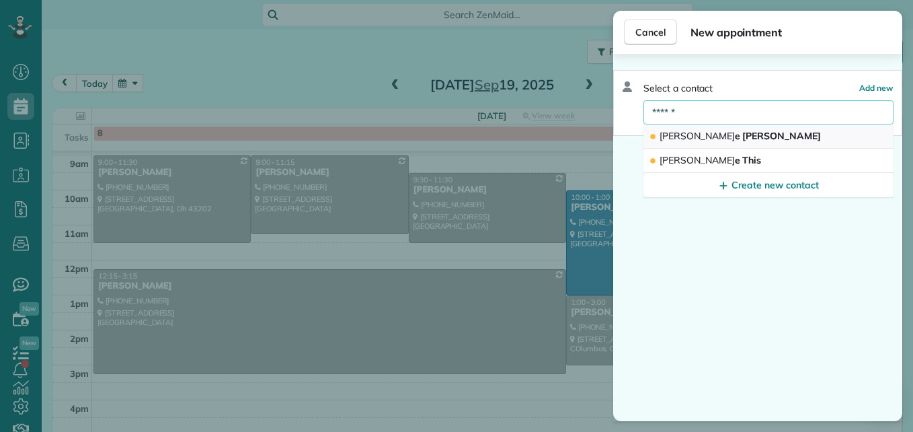
type input "******"
click at [726, 134] on span "[PERSON_NAME]" at bounding box center [739, 136] width 161 height 12
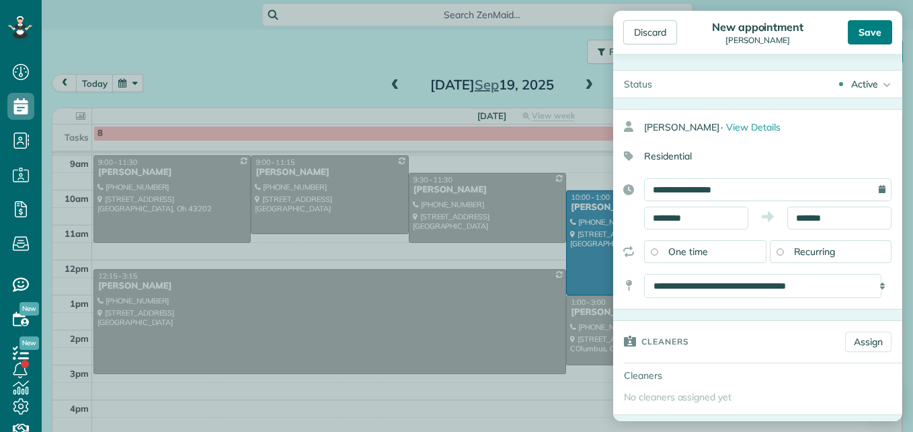
click at [863, 32] on div "Save" at bounding box center [870, 32] width 44 height 24
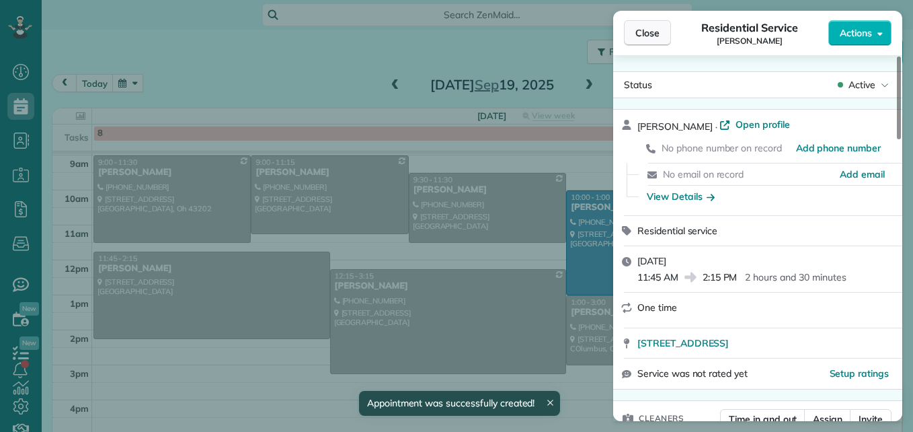
click at [637, 30] on span "Close" at bounding box center [647, 32] width 24 height 13
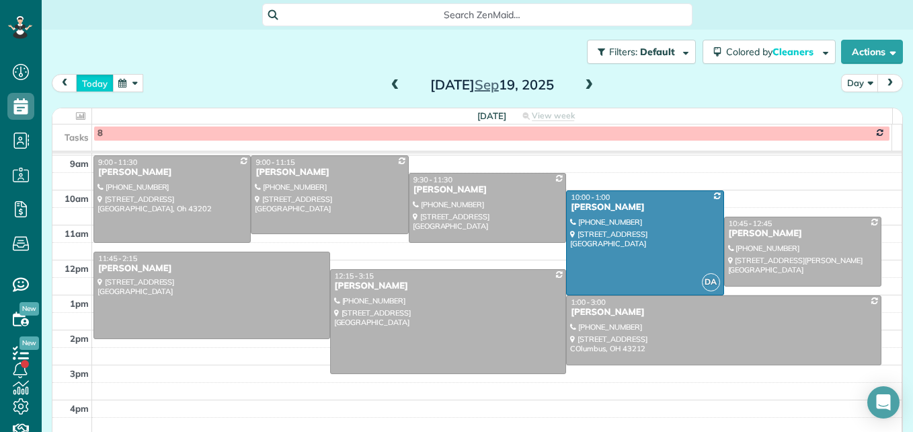
click at [89, 81] on button "today" at bounding box center [95, 83] width 38 height 18
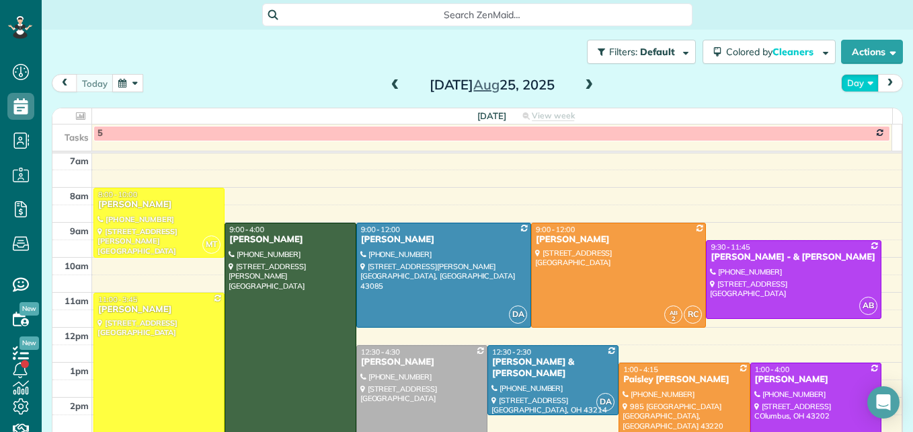
click at [848, 82] on button "Day" at bounding box center [860, 83] width 38 height 18
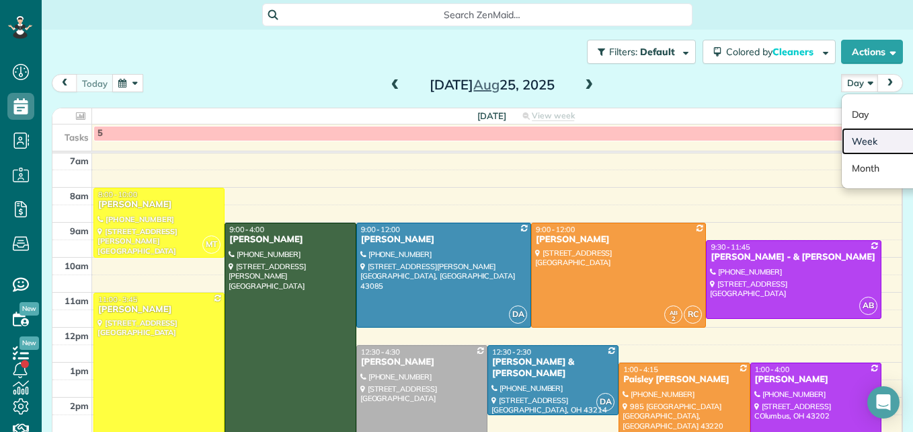
click at [855, 137] on link "Week" at bounding box center [895, 141] width 106 height 27
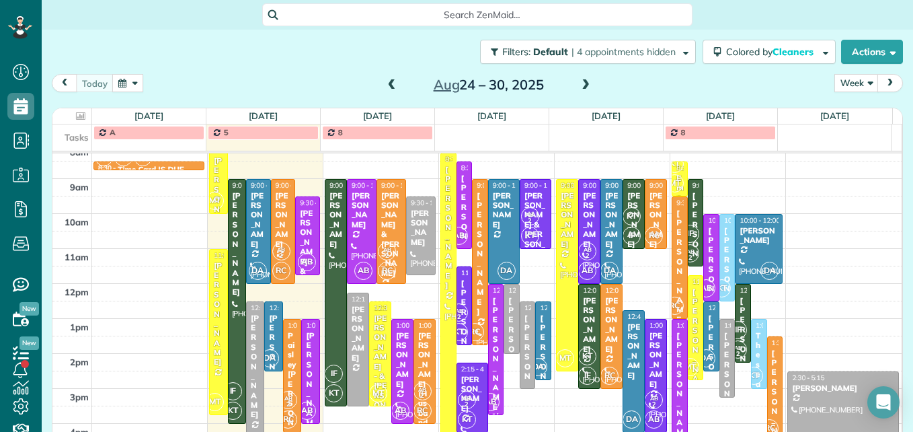
scroll to position [208, 0]
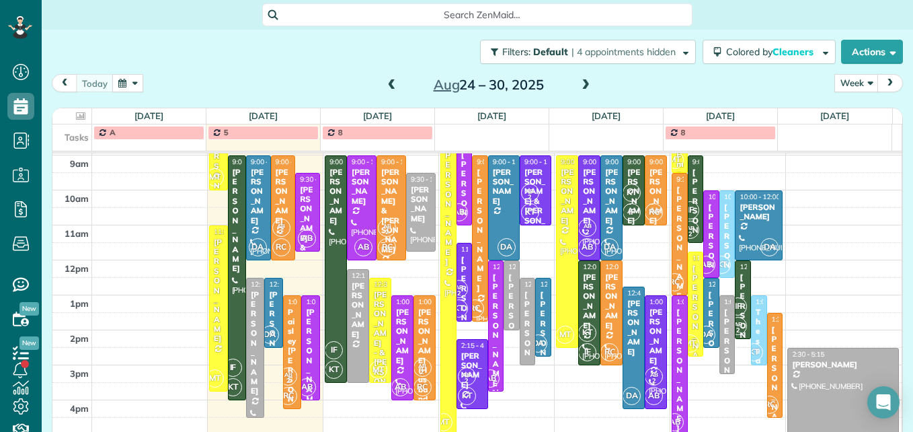
click at [579, 83] on span at bounding box center [585, 85] width 15 height 12
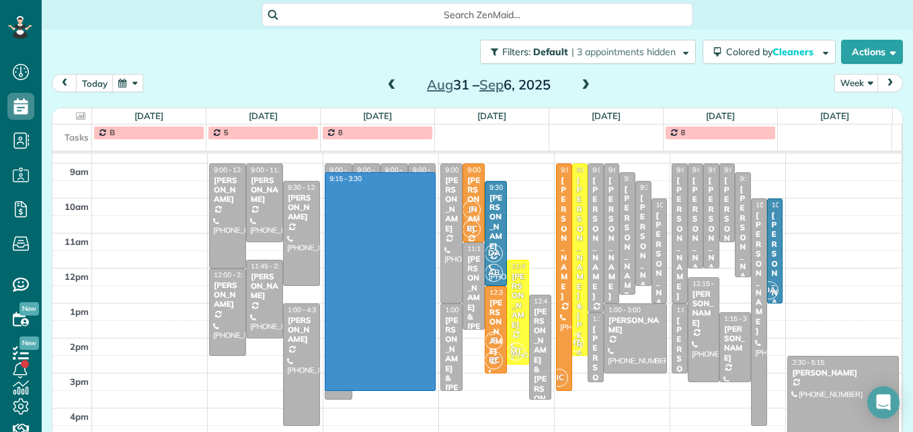
drag, startPoint x: 393, startPoint y: 379, endPoint x: 398, endPoint y: 171, distance: 207.8
click at [398, 171] on div "3am 4am 5am 6am 7am 8am 9am 10am 11am 12pm 1pm 2pm 3pm 4pm 5pm 9:00 - 12:00 [PE…" at bounding box center [476, 216] width 849 height 524
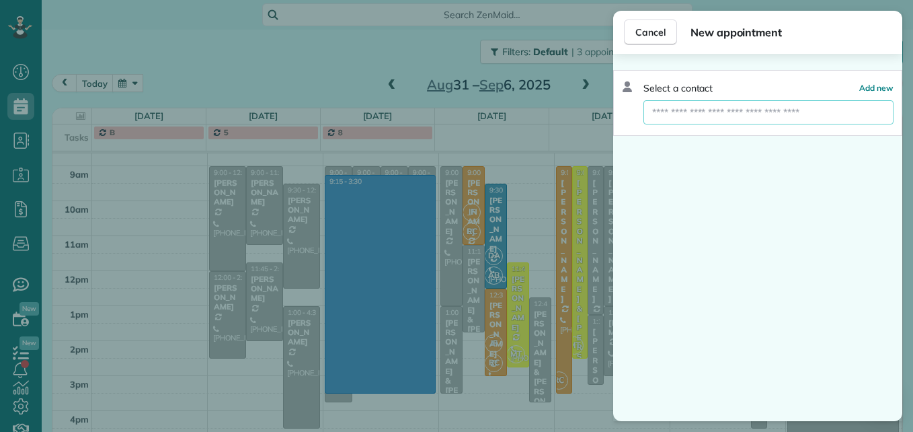
click at [704, 112] on input "text" at bounding box center [768, 112] width 250 height 24
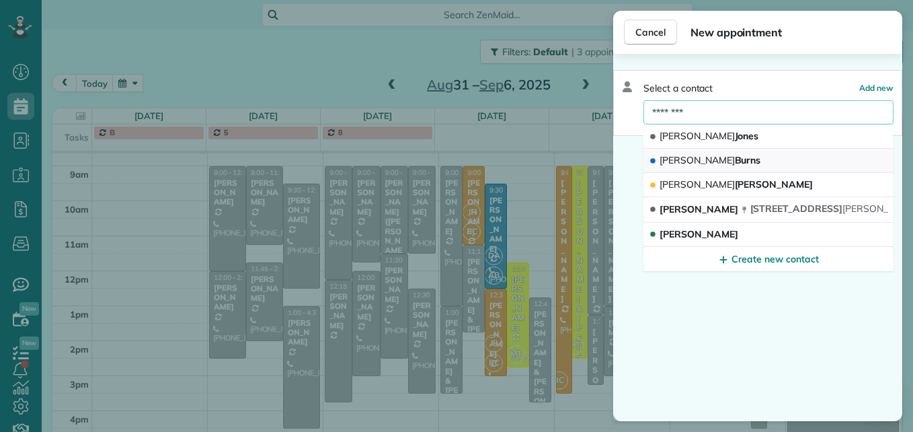
type input "********"
click at [705, 156] on span "[PERSON_NAME]" at bounding box center [709, 160] width 101 height 12
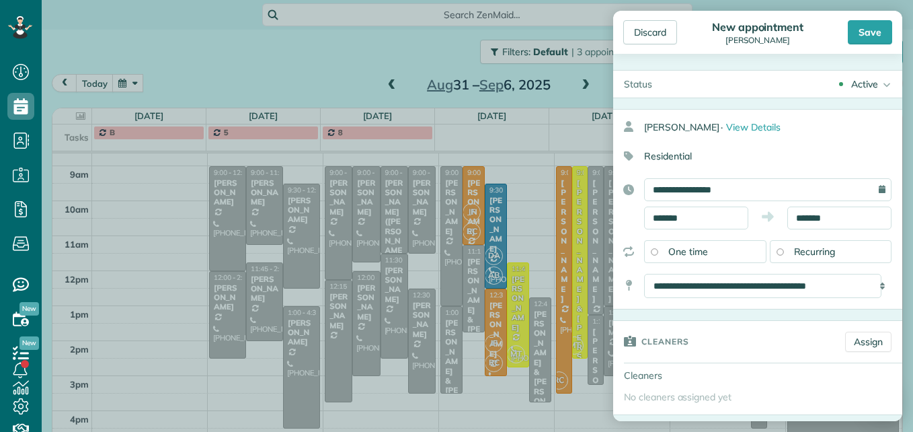
click at [774, 247] on div "Recurring" at bounding box center [831, 251] width 122 height 23
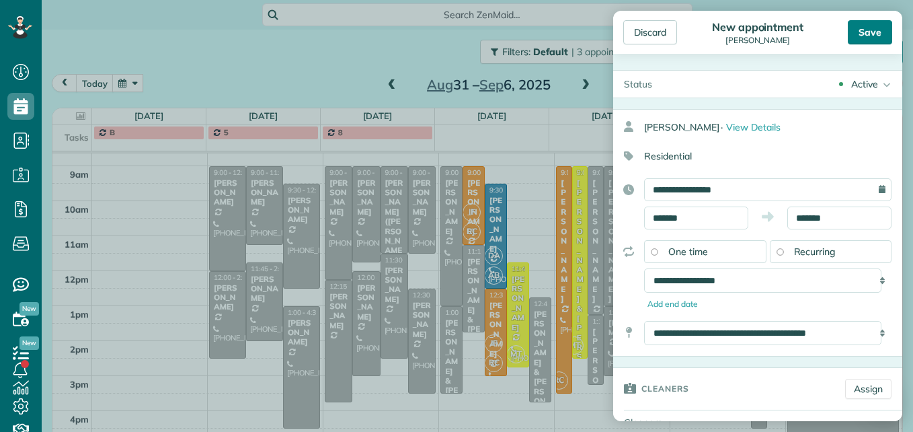
click at [871, 32] on div "Save" at bounding box center [870, 32] width 44 height 24
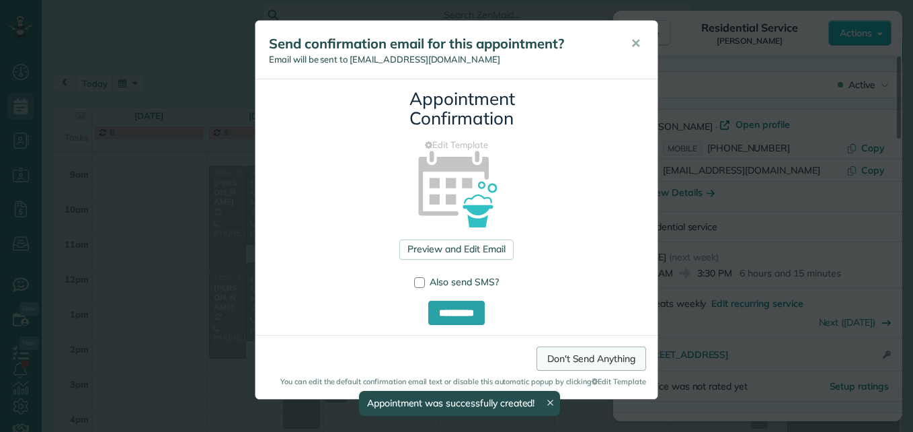
click at [569, 360] on link "Don't Send Anything" at bounding box center [591, 358] width 110 height 24
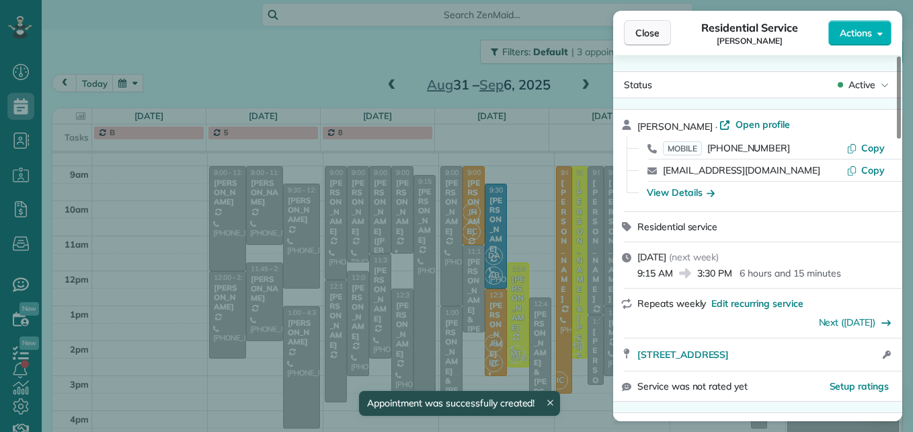
click at [655, 24] on button "Close" at bounding box center [647, 33] width 47 height 26
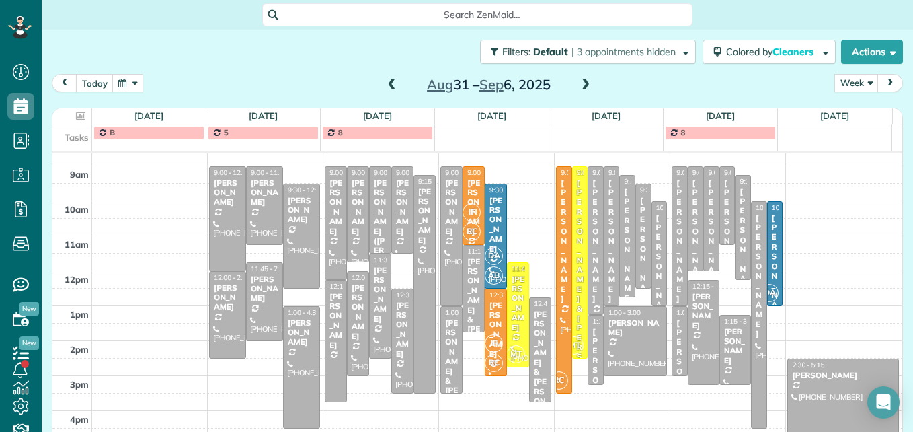
click at [387, 86] on span at bounding box center [392, 85] width 15 height 12
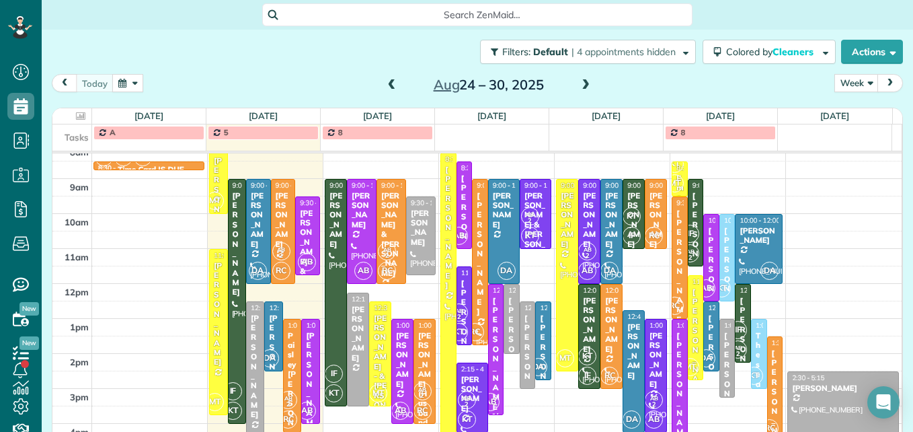
scroll to position [208, 0]
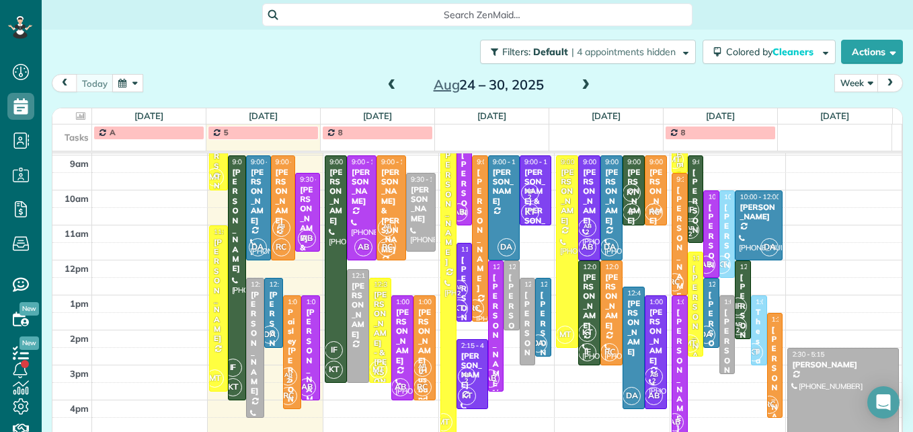
click at [578, 87] on span at bounding box center [585, 85] width 15 height 12
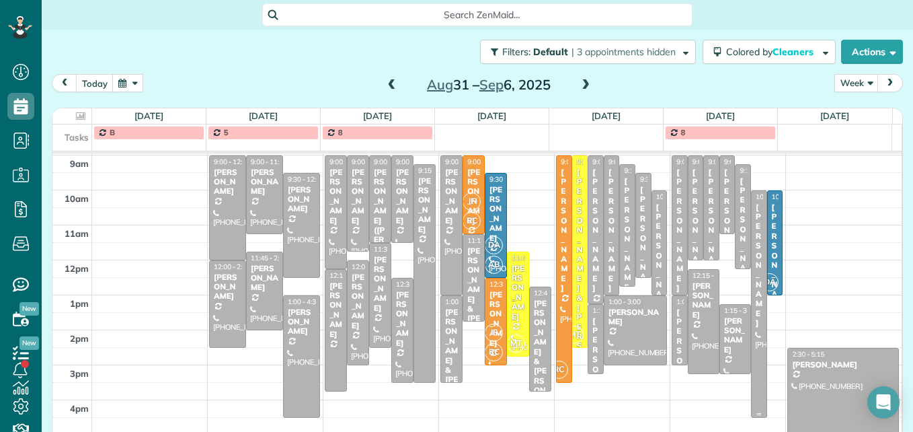
click at [752, 331] on div at bounding box center [759, 304] width 15 height 226
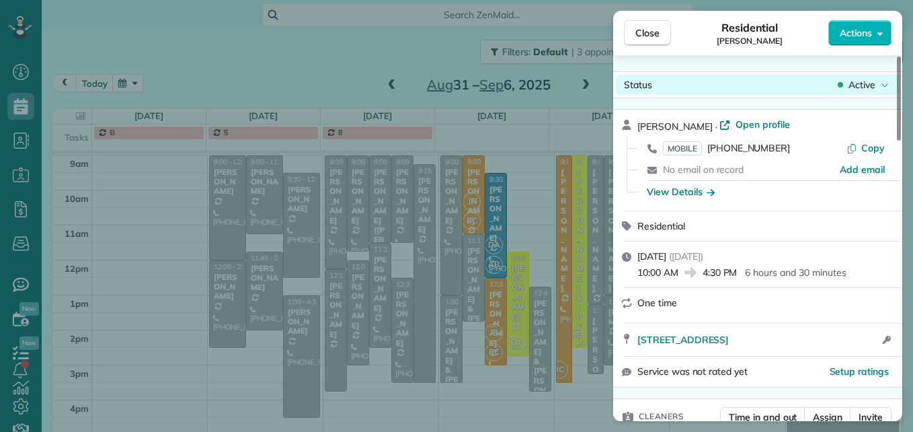
click at [859, 0] on div "Close Residential [PERSON_NAME] Actions Status Active [PERSON_NAME] · Open prof…" at bounding box center [456, 0] width 913 height 0
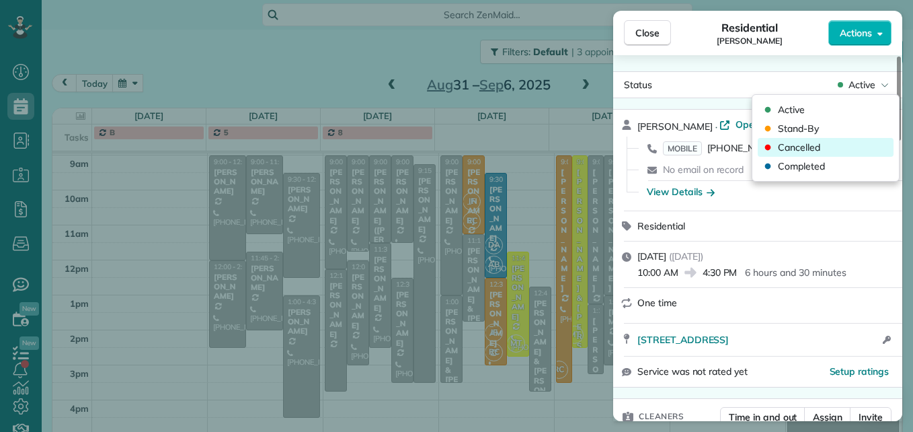
click at [826, 144] on div "Cancelled" at bounding box center [826, 147] width 136 height 19
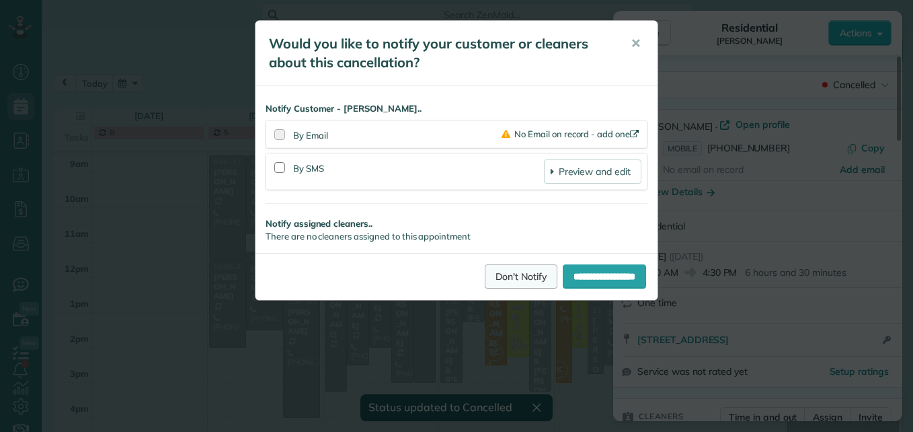
click at [512, 275] on link "Don't Notify" at bounding box center [521, 276] width 73 height 24
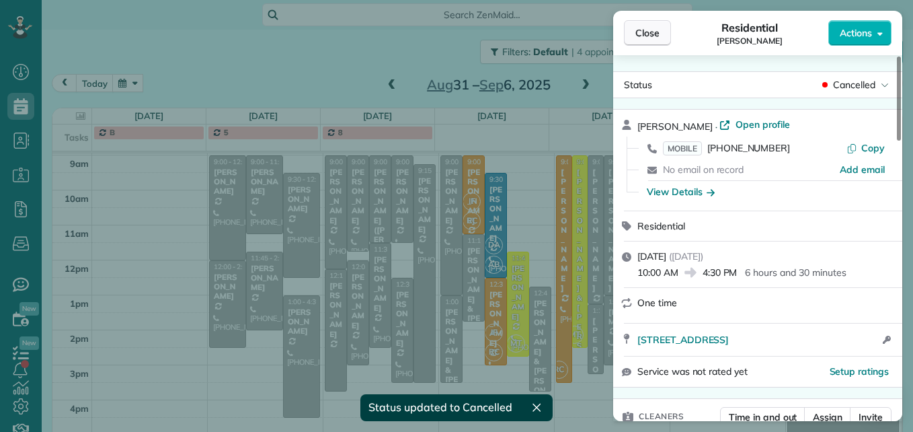
click at [644, 34] on span "Close" at bounding box center [647, 32] width 24 height 13
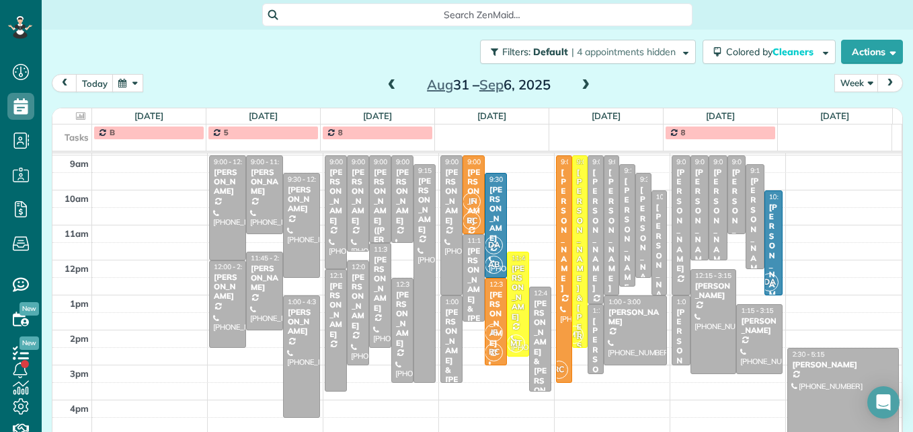
click at [386, 86] on span at bounding box center [392, 85] width 15 height 12
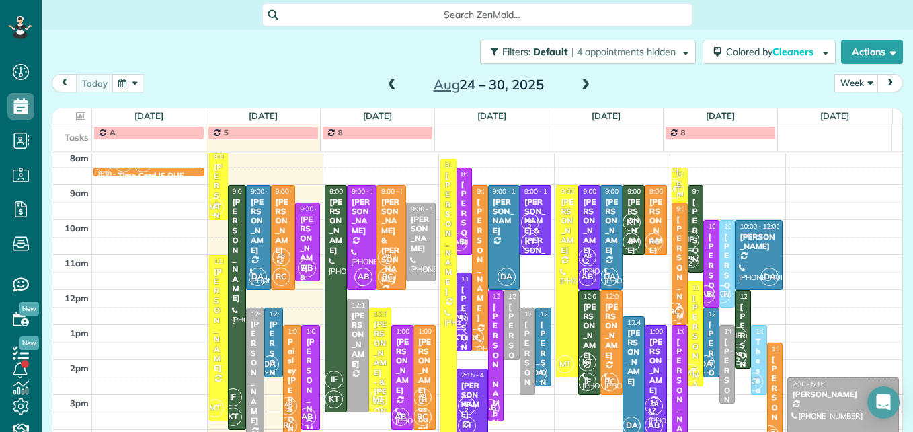
scroll to position [208, 0]
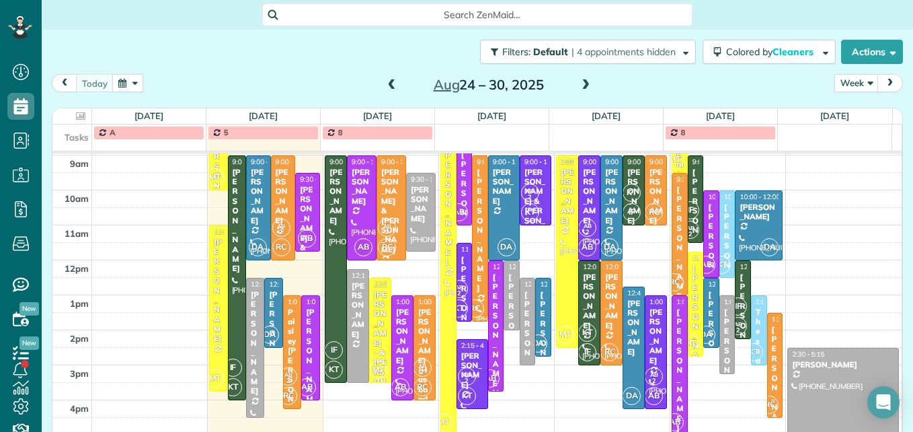
click at [581, 83] on span at bounding box center [585, 85] width 15 height 12
